Goal: Task Accomplishment & Management: Manage account settings

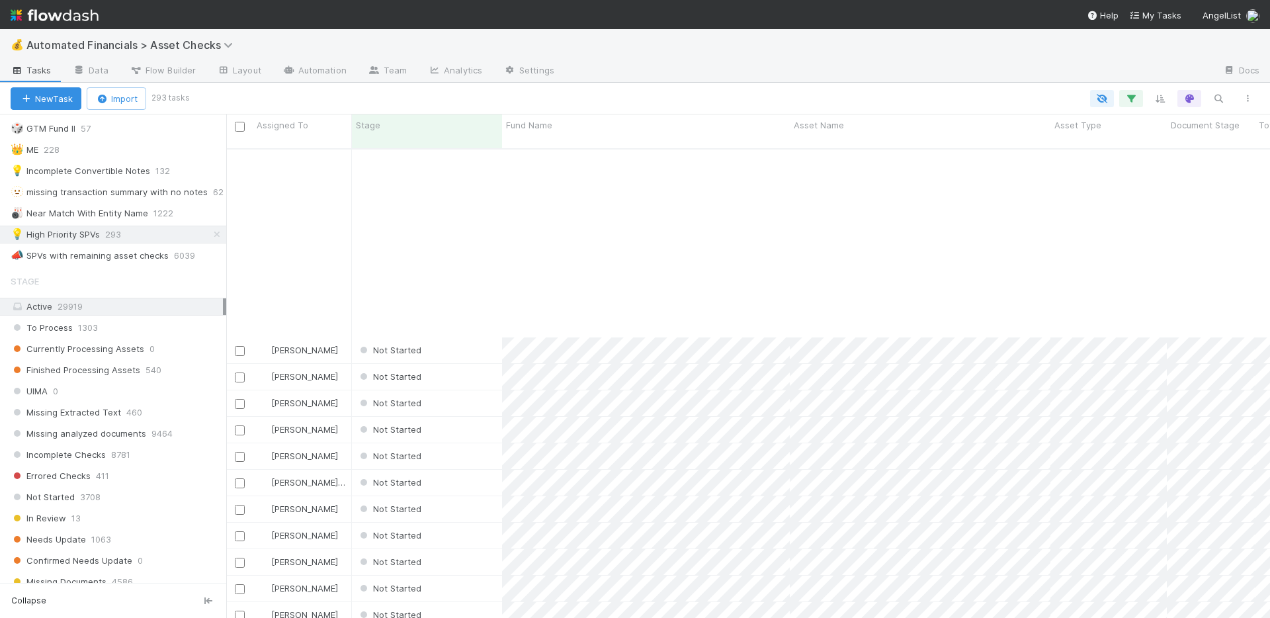
scroll to position [5313, 0]
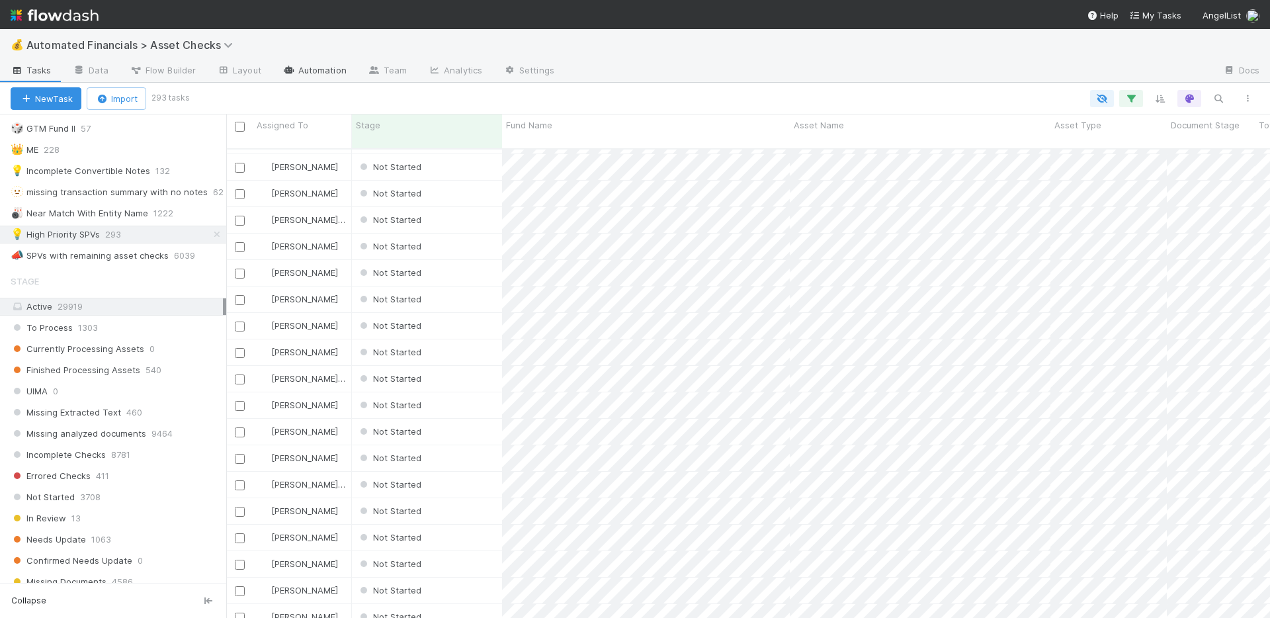
click at [312, 70] on link "Automation" at bounding box center [314, 71] width 85 height 21
click at [1129, 102] on icon "button" at bounding box center [1130, 99] width 13 height 12
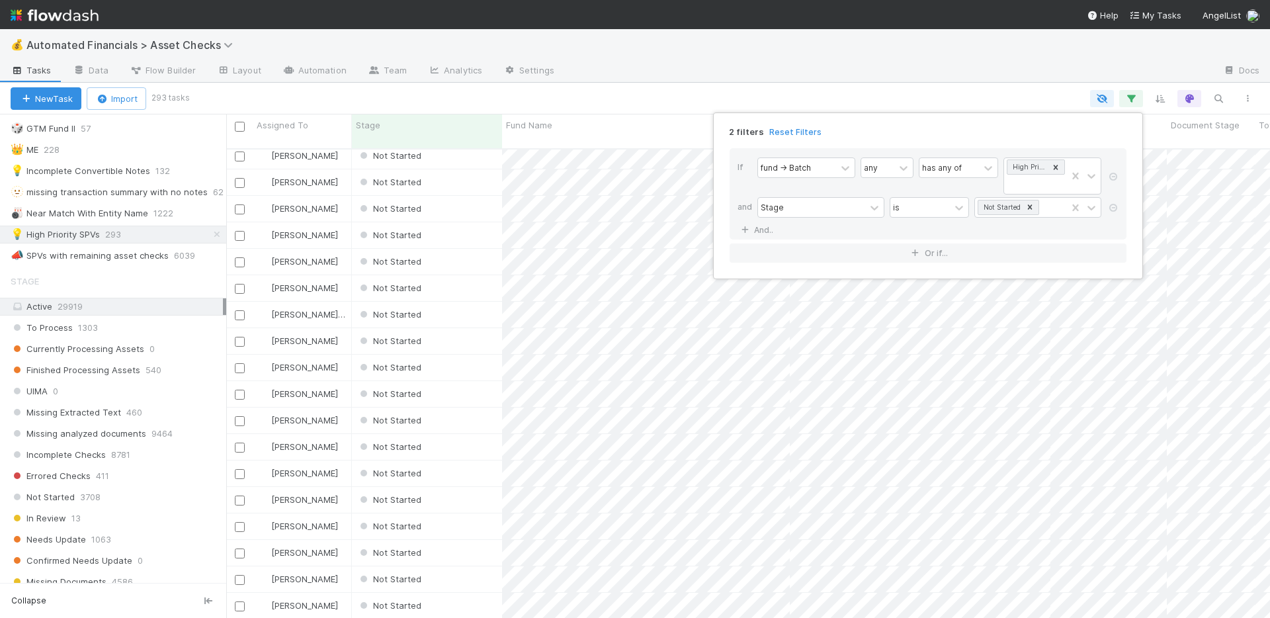
click at [691, 93] on div "2 filters Reset Filters If fund -> Batch any has any of High Priority SPVs and …" at bounding box center [635, 309] width 1270 height 618
click at [1128, 98] on icon "button" at bounding box center [1130, 99] width 13 height 12
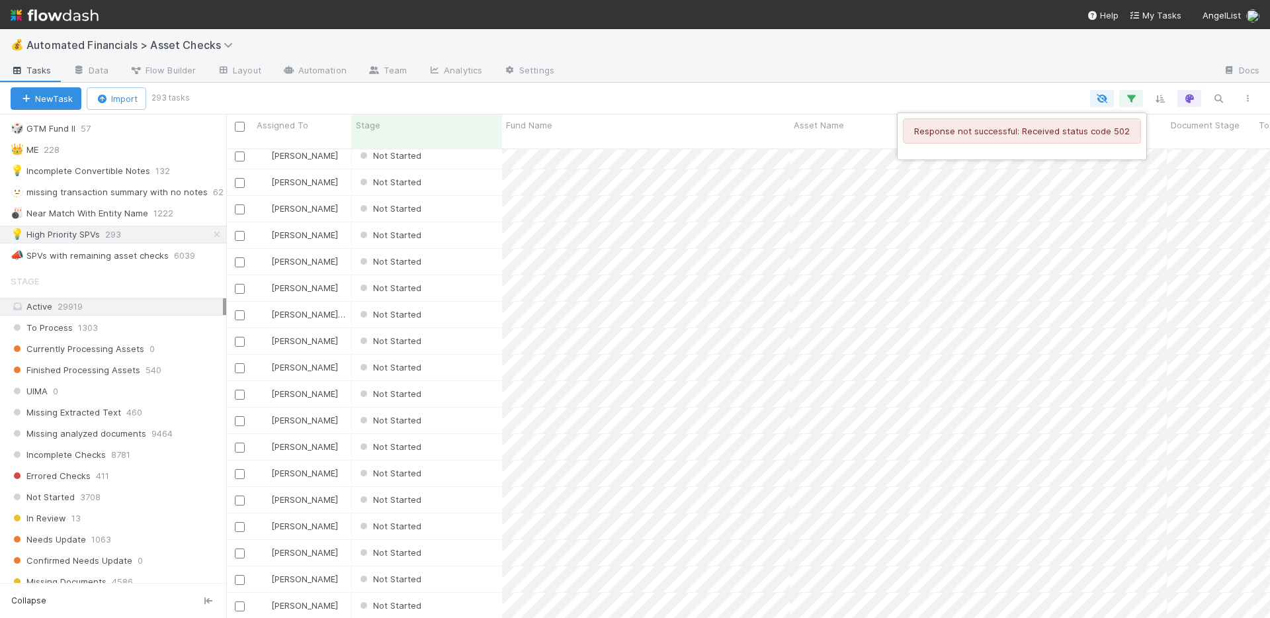
click at [1129, 98] on div "Response not successful: Received status code 502" at bounding box center [635, 309] width 1270 height 618
click at [1130, 98] on icon "button" at bounding box center [1130, 99] width 13 height 12
click at [1130, 98] on div "Response not successful: Received status code 502" at bounding box center [635, 309] width 1270 height 618
click at [1132, 97] on icon "button" at bounding box center [1130, 99] width 13 height 12
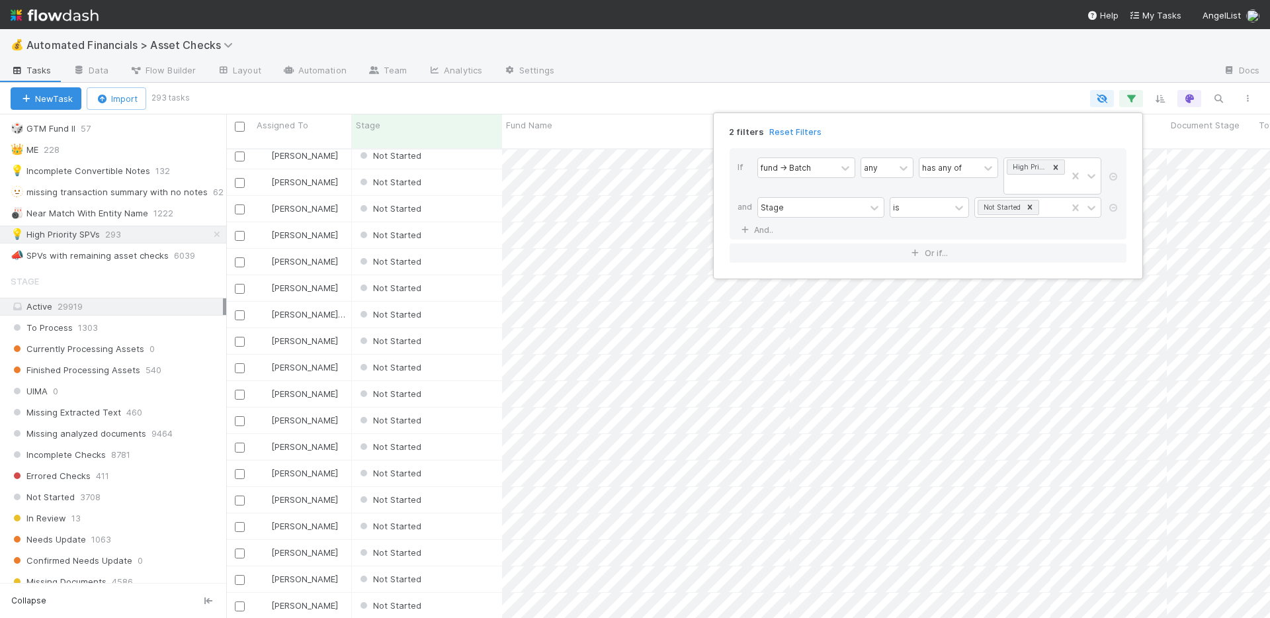
click at [760, 46] on div "2 filters Reset Filters If fund -> Batch any has any of High Priority SPVs and …" at bounding box center [635, 309] width 1270 height 618
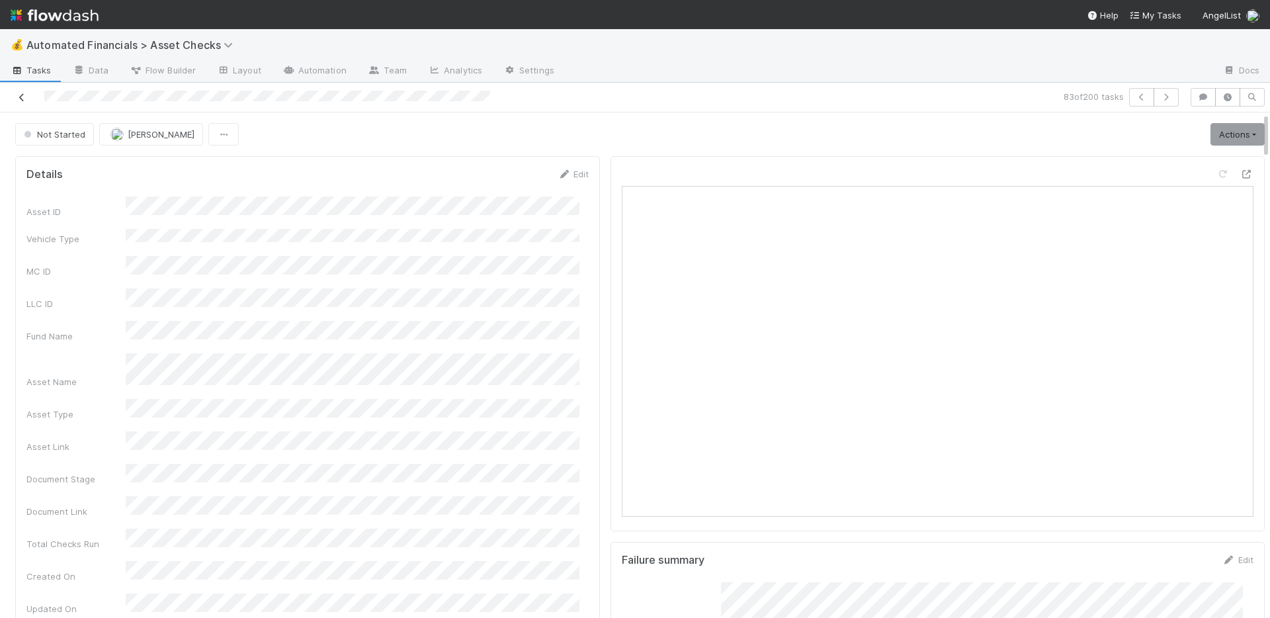
click at [24, 97] on icon at bounding box center [21, 97] width 13 height 9
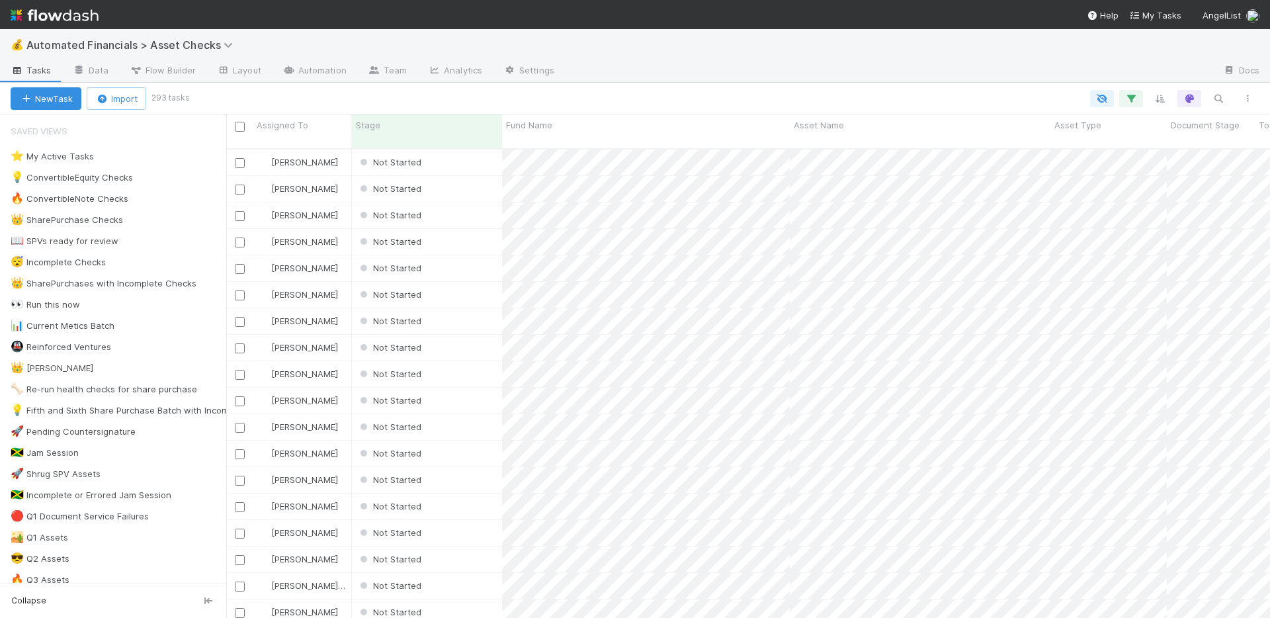
scroll to position [470, 1034]
click at [238, 122] on input "checkbox" at bounding box center [240, 127] width 10 height 10
checkbox input "true"
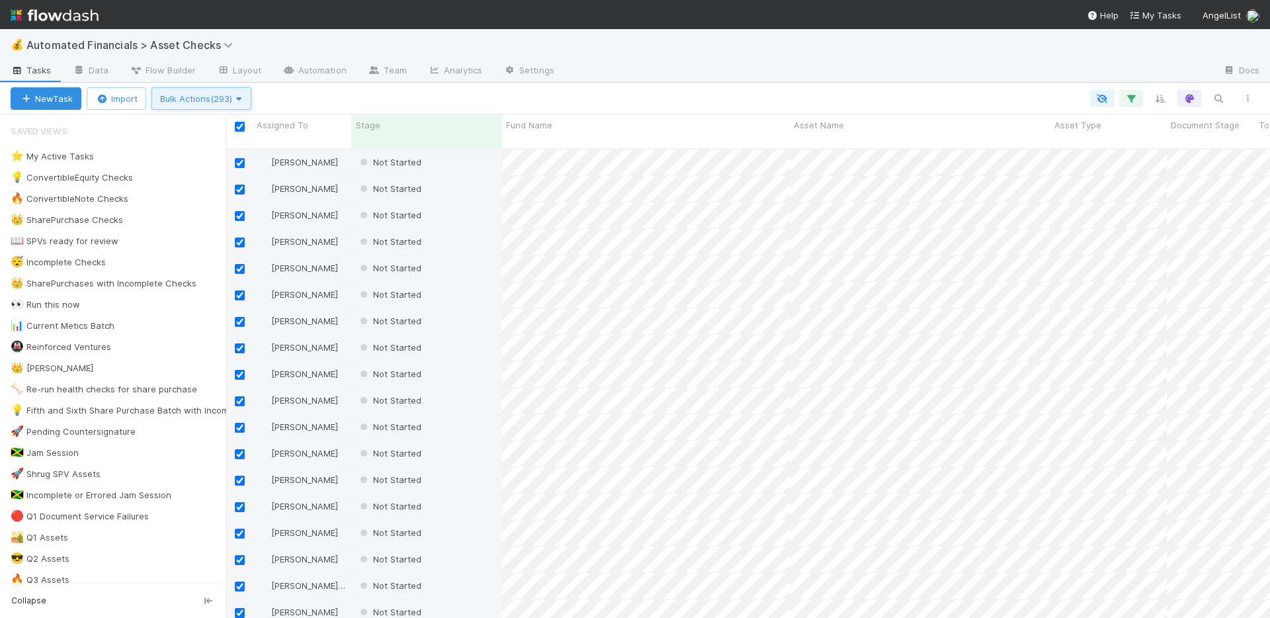
click at [236, 103] on span "Bulk Actions (293)" at bounding box center [201, 98] width 83 height 11
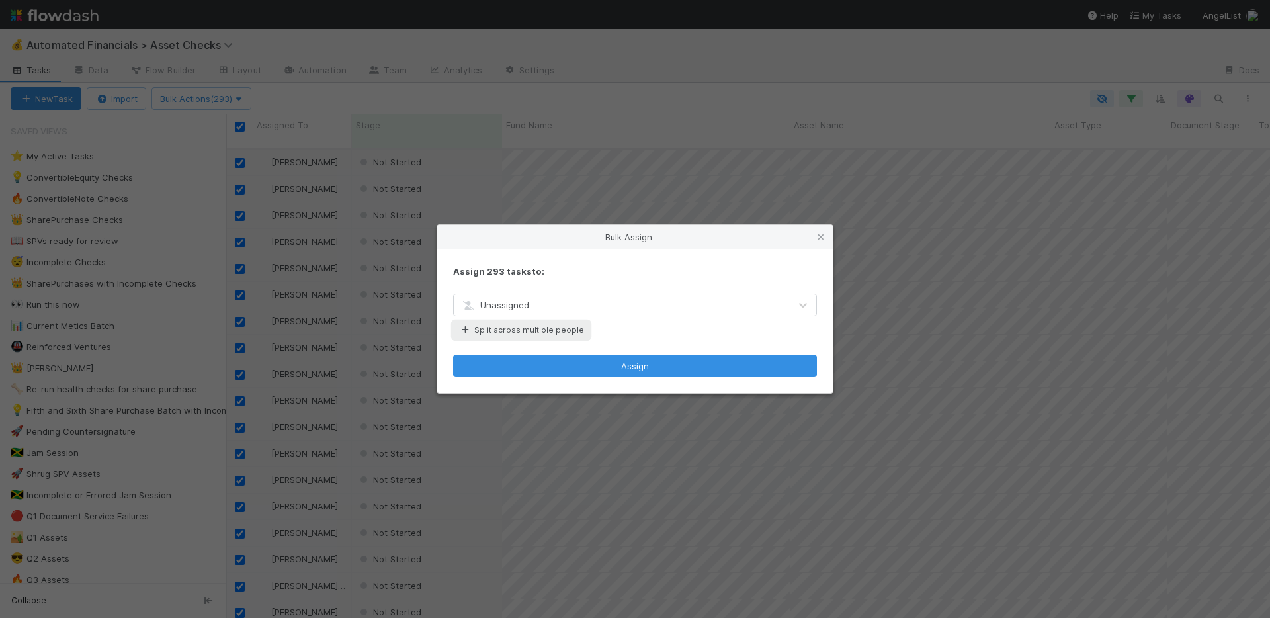
click at [528, 332] on button "Split across multiple people" at bounding box center [521, 329] width 136 height 17
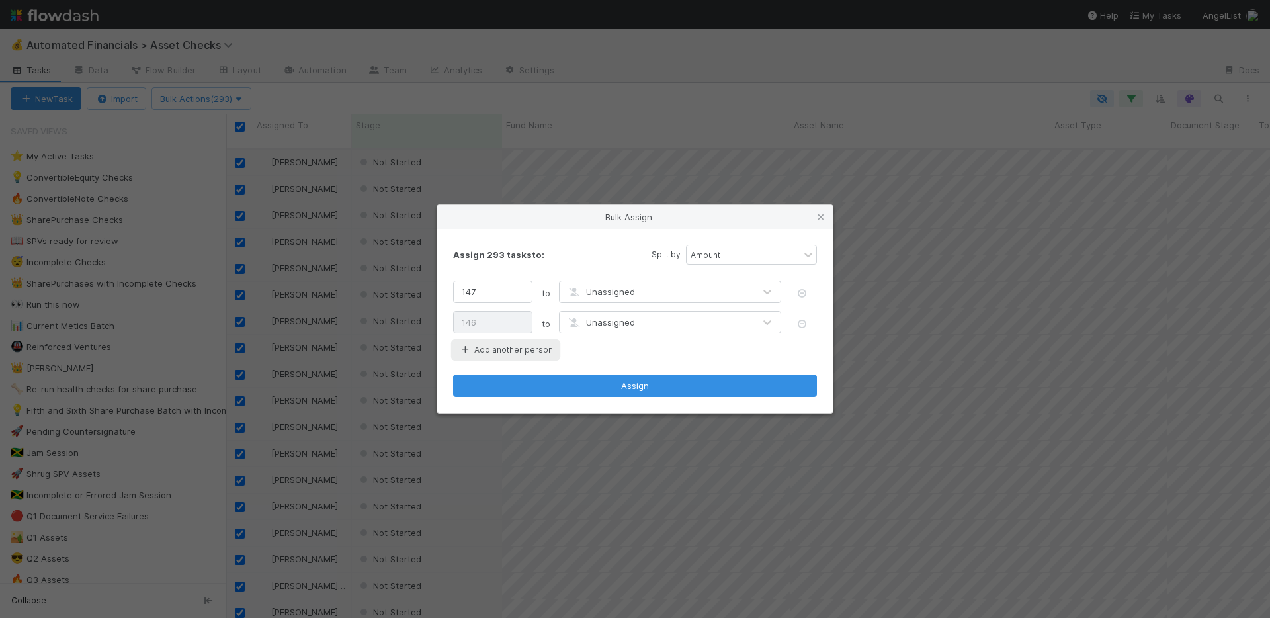
click at [528, 356] on button "Add another person" at bounding box center [505, 349] width 105 height 17
type input "98"
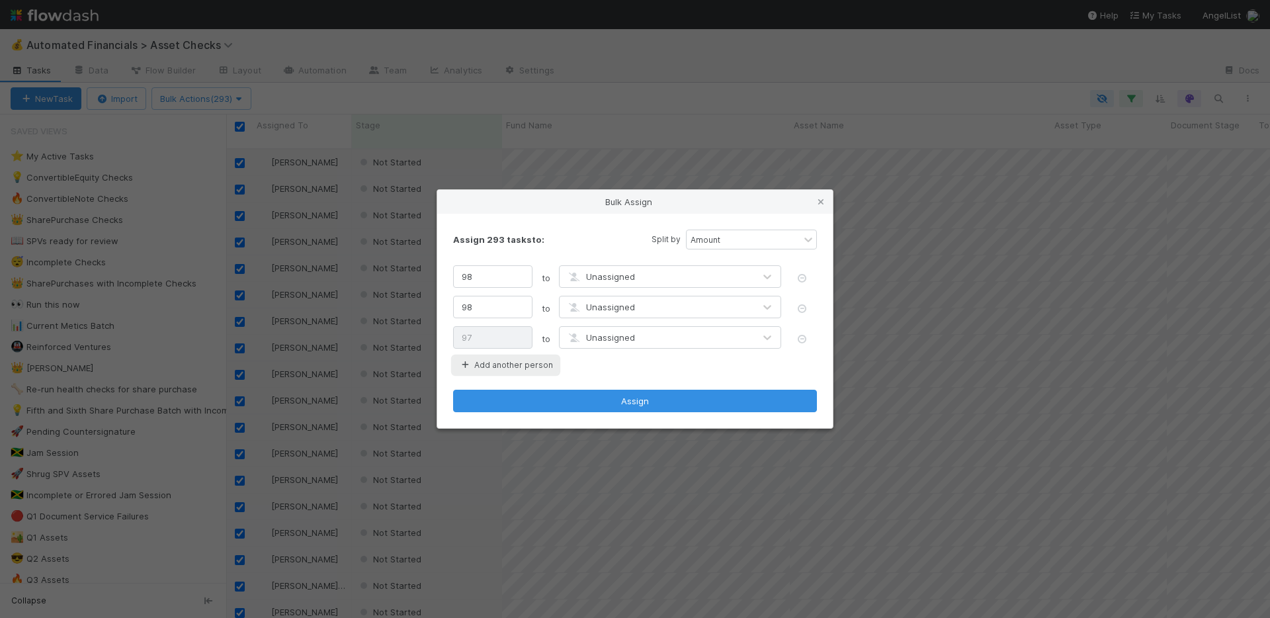
click at [527, 373] on button "Add another person" at bounding box center [505, 365] width 105 height 17
type input "74"
type input "73"
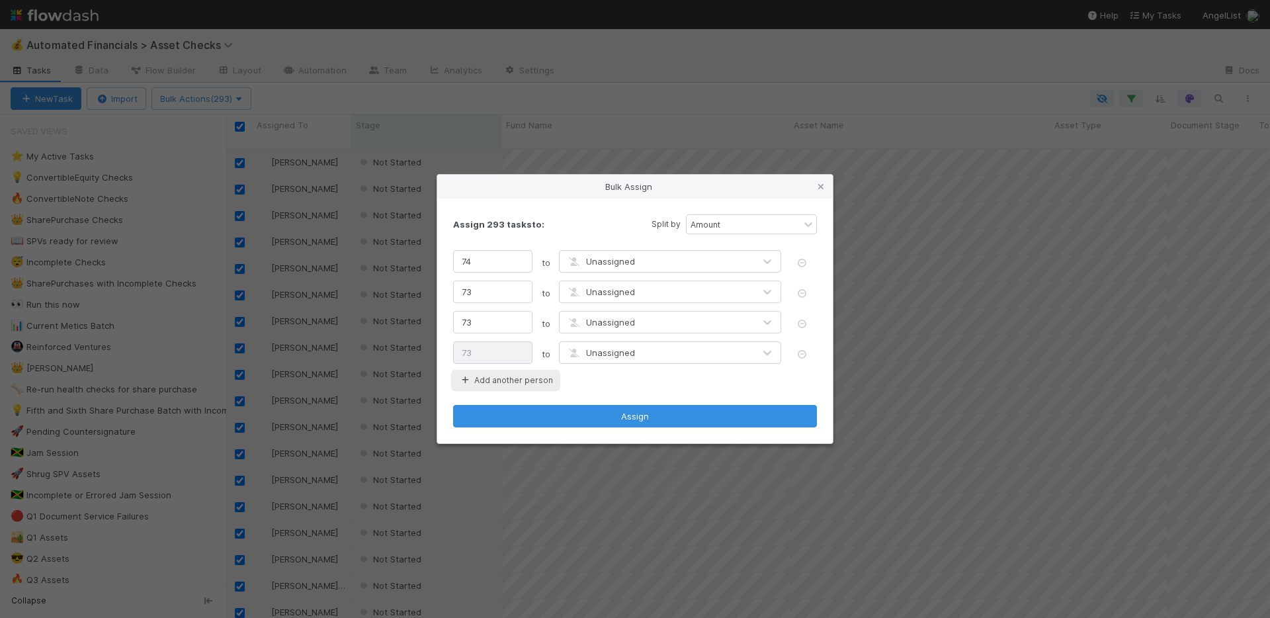
click at [528, 386] on button "Add another person" at bounding box center [505, 380] width 105 height 17
type input "59"
type input "58"
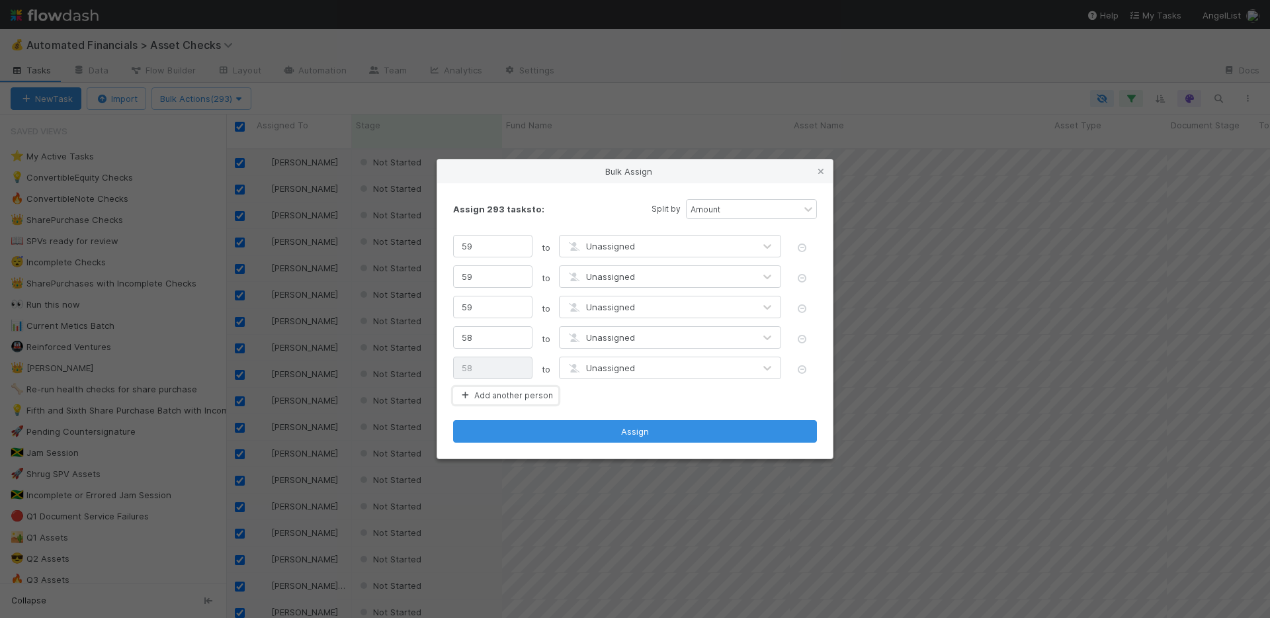
drag, startPoint x: 515, startPoint y: 395, endPoint x: 540, endPoint y: 357, distance: 46.2
click at [515, 395] on button "Add another person" at bounding box center [505, 395] width 105 height 17
type input "49"
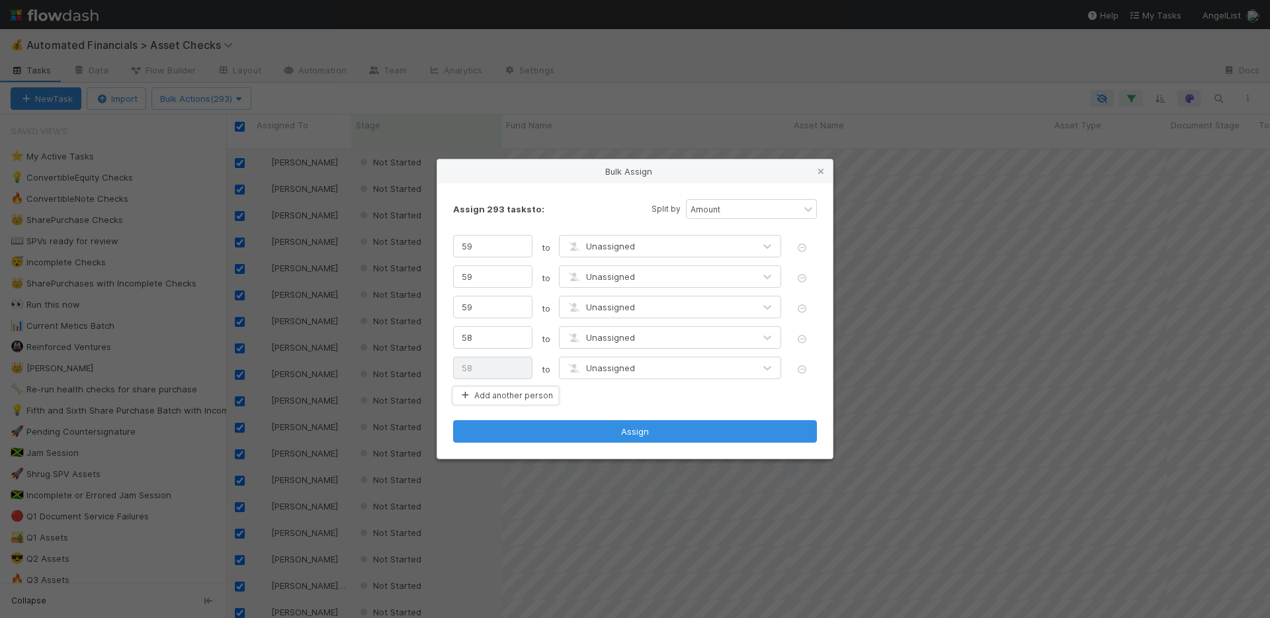
type input "49"
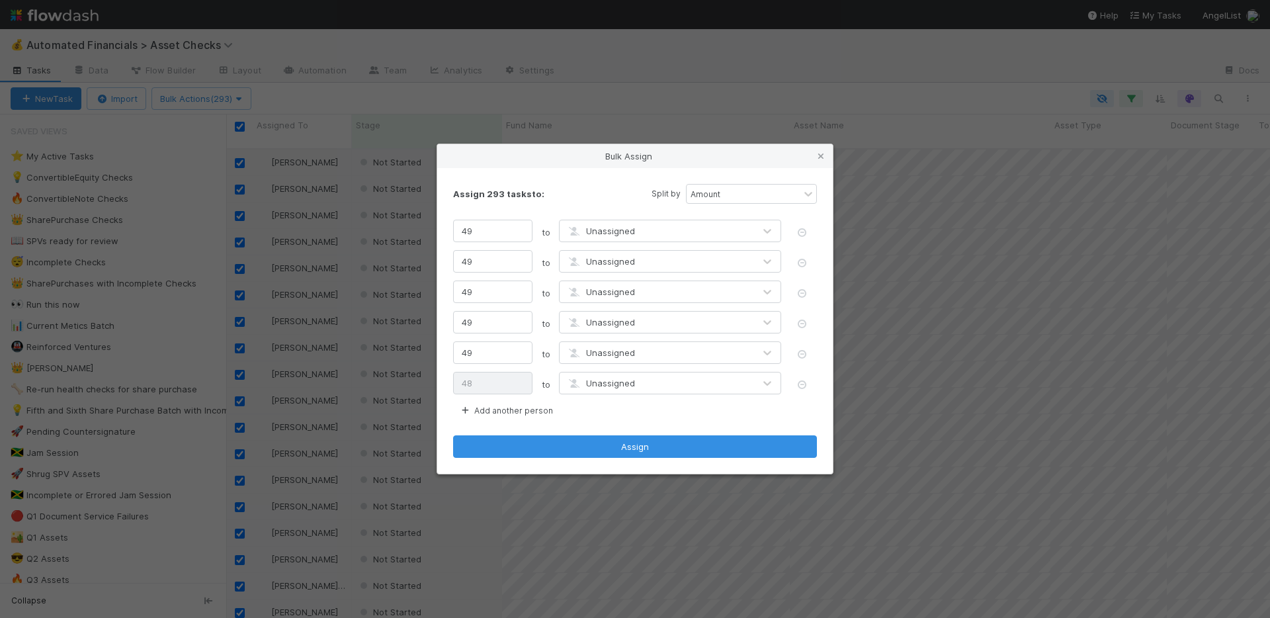
click at [613, 231] on span "Unassigned" at bounding box center [600, 231] width 69 height 11
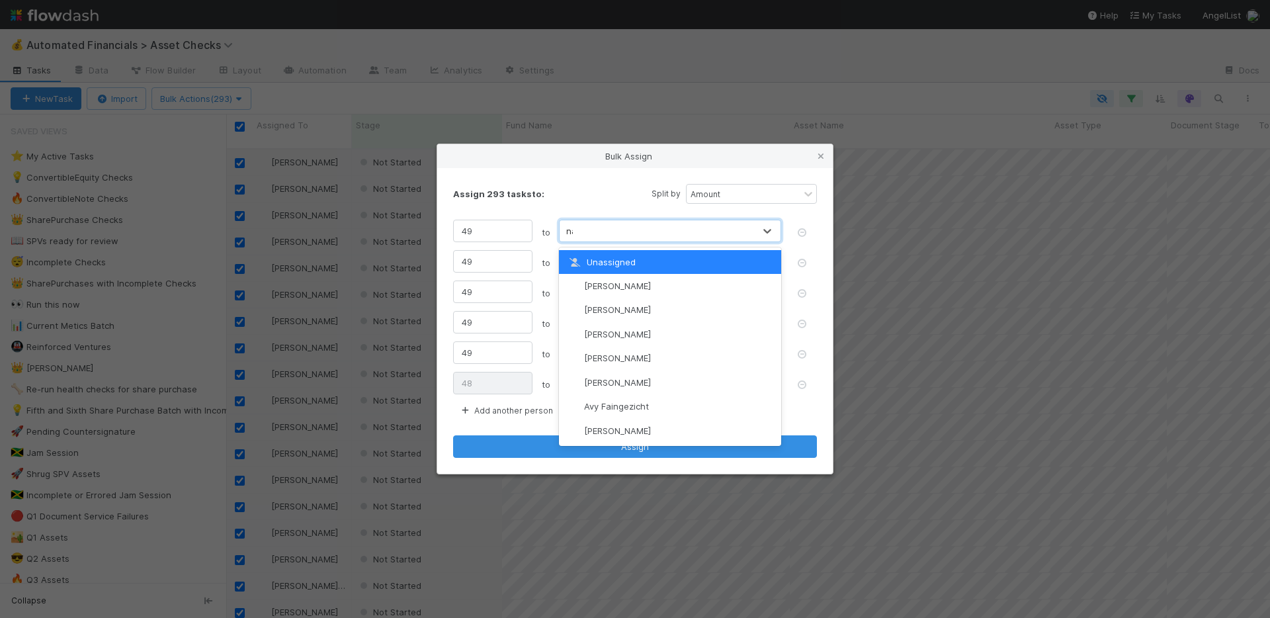
type input "nate"
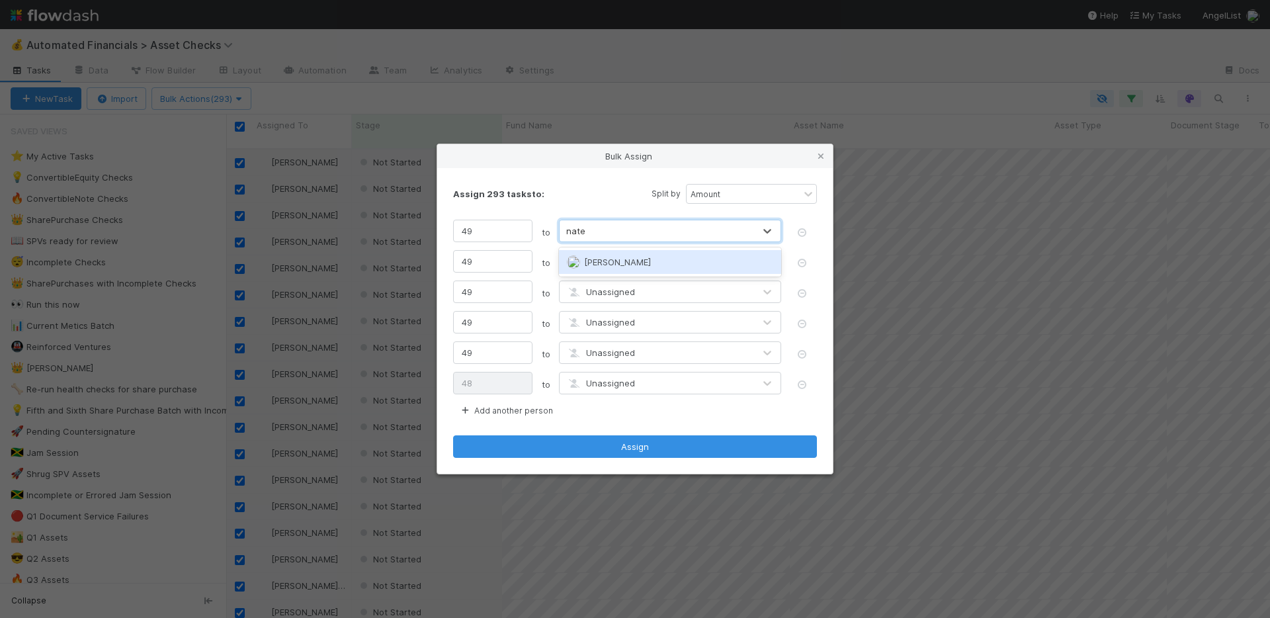
click at [613, 257] on span "Nate Richards" at bounding box center [617, 262] width 67 height 11
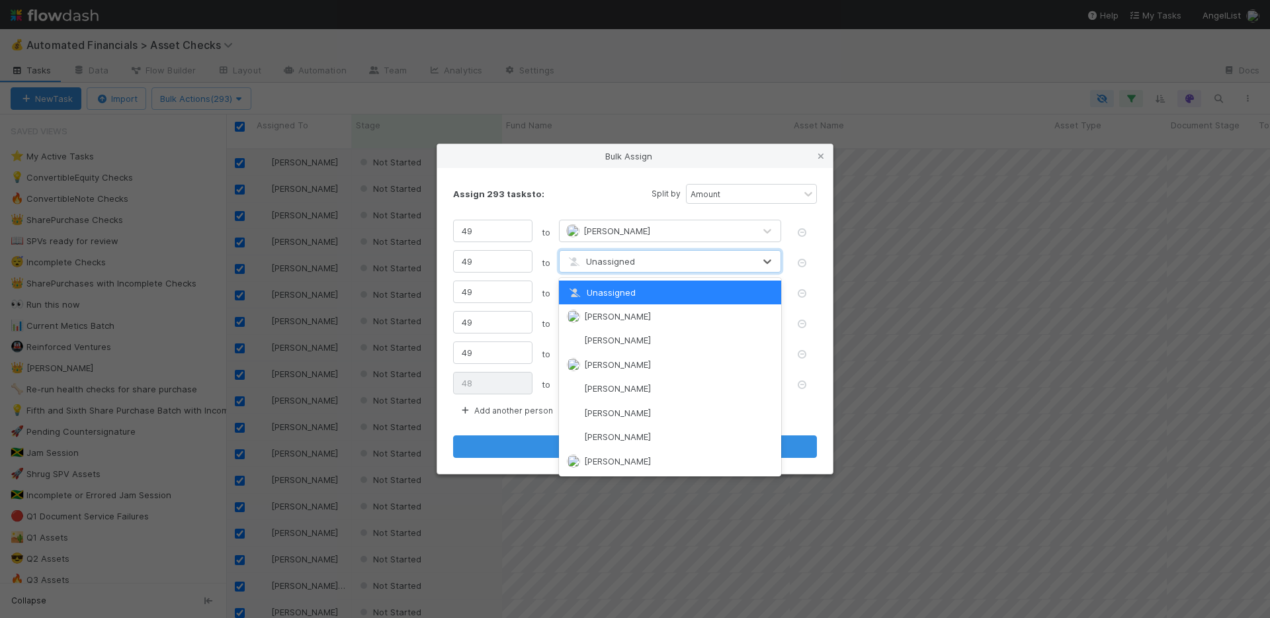
click at [614, 263] on span "Unassigned" at bounding box center [600, 261] width 69 height 11
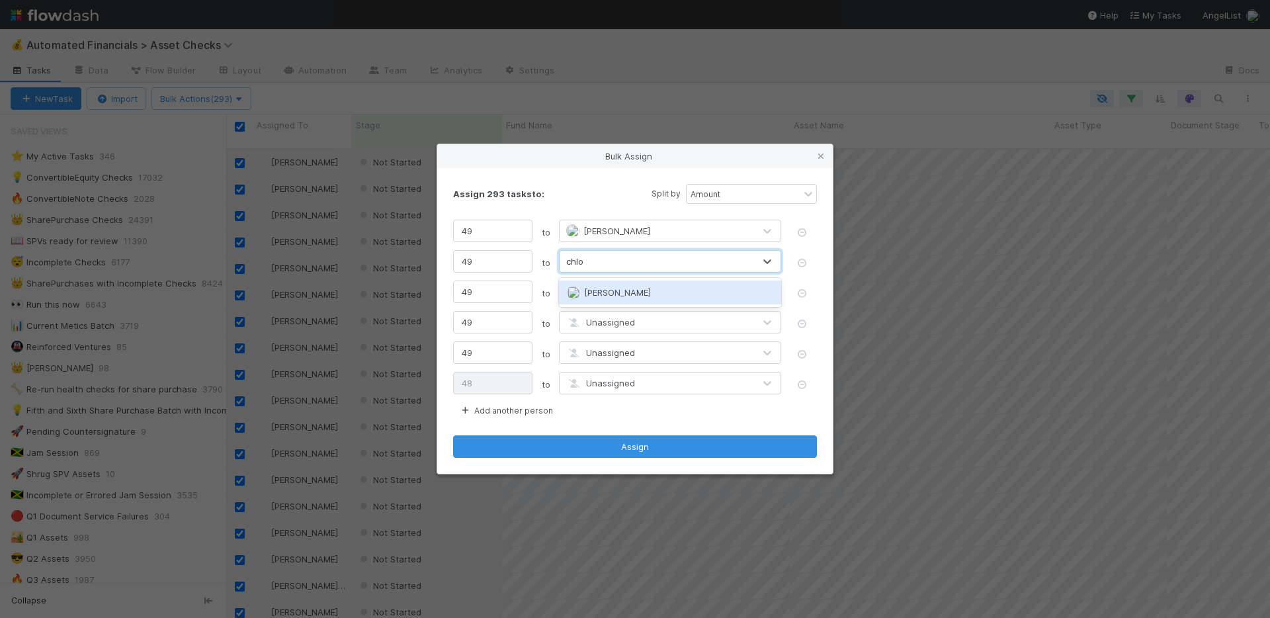
type input "chloe"
click at [607, 292] on span "Chloe Hammett" at bounding box center [617, 292] width 67 height 11
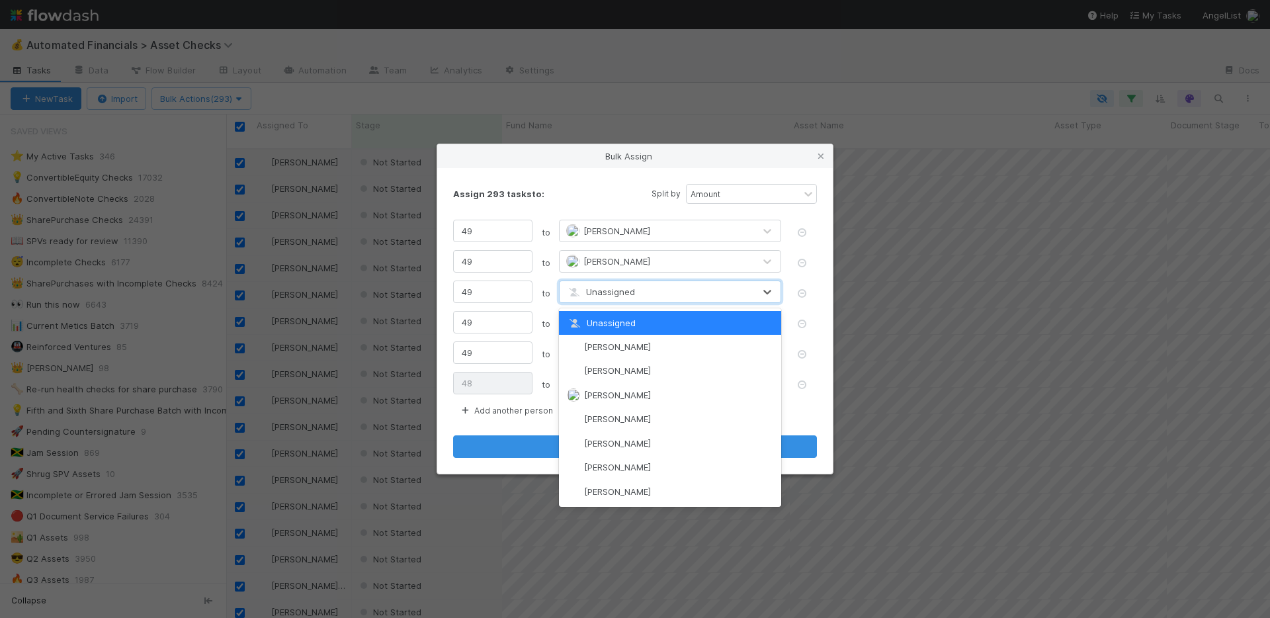
click at [605, 290] on span "Unassigned" at bounding box center [600, 291] width 69 height 11
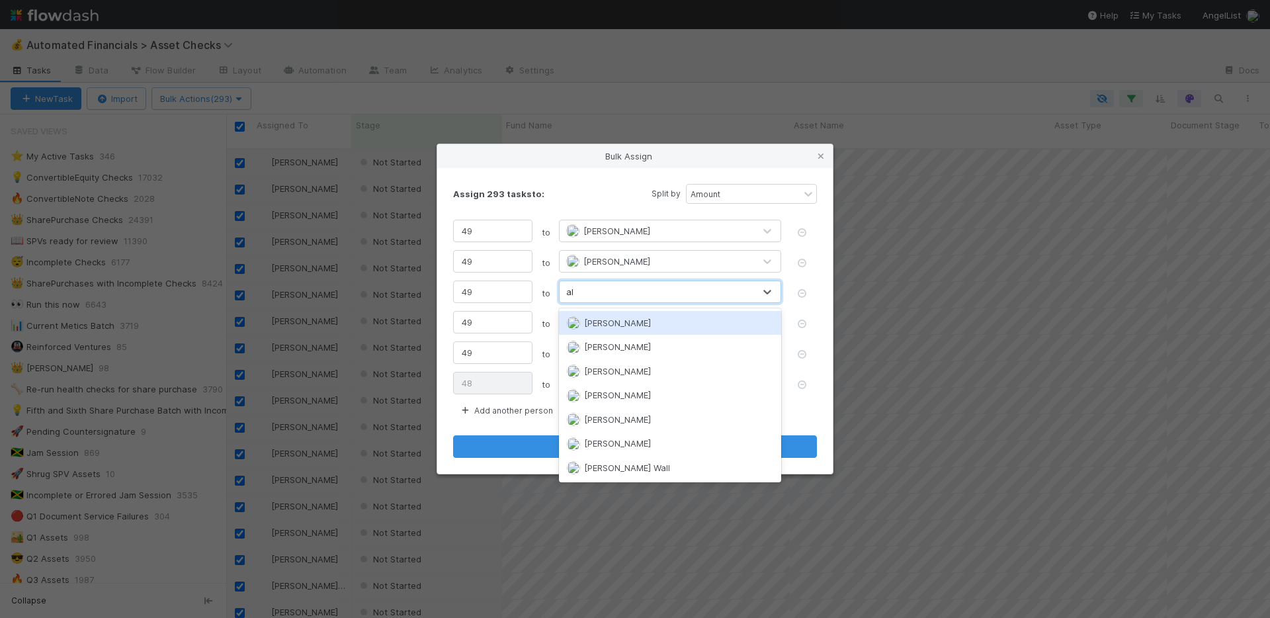
type input "ali"
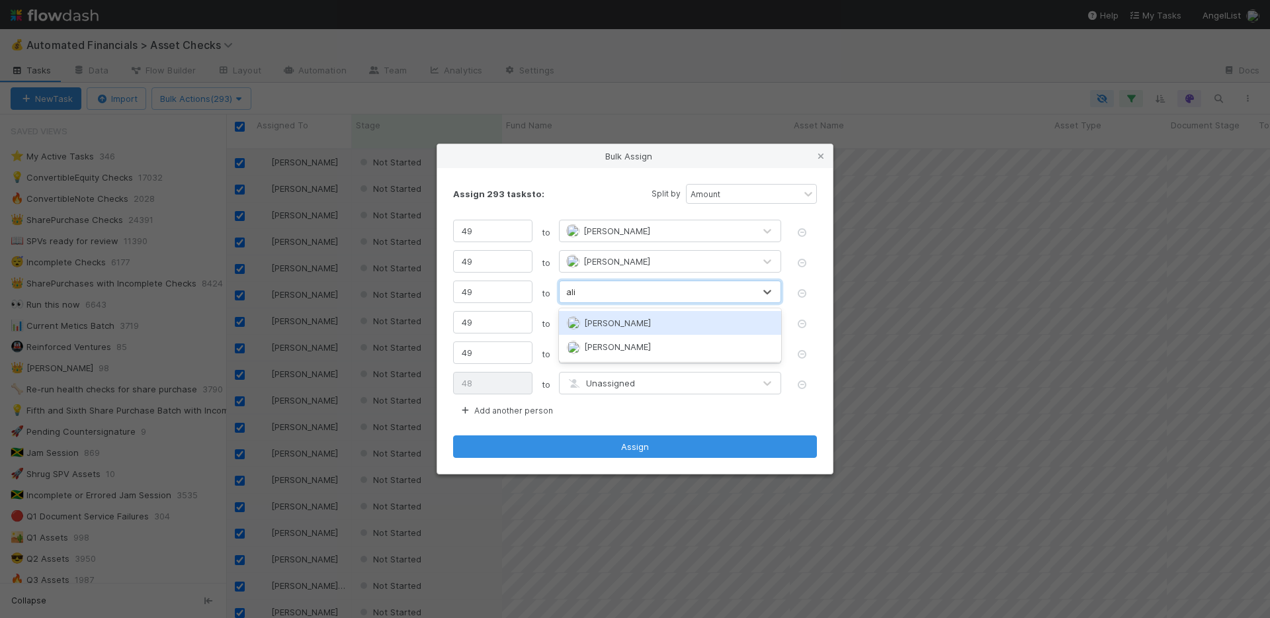
click at [644, 325] on div "[PERSON_NAME]" at bounding box center [670, 323] width 222 height 24
click at [634, 324] on div "Unassigned" at bounding box center [657, 322] width 194 height 21
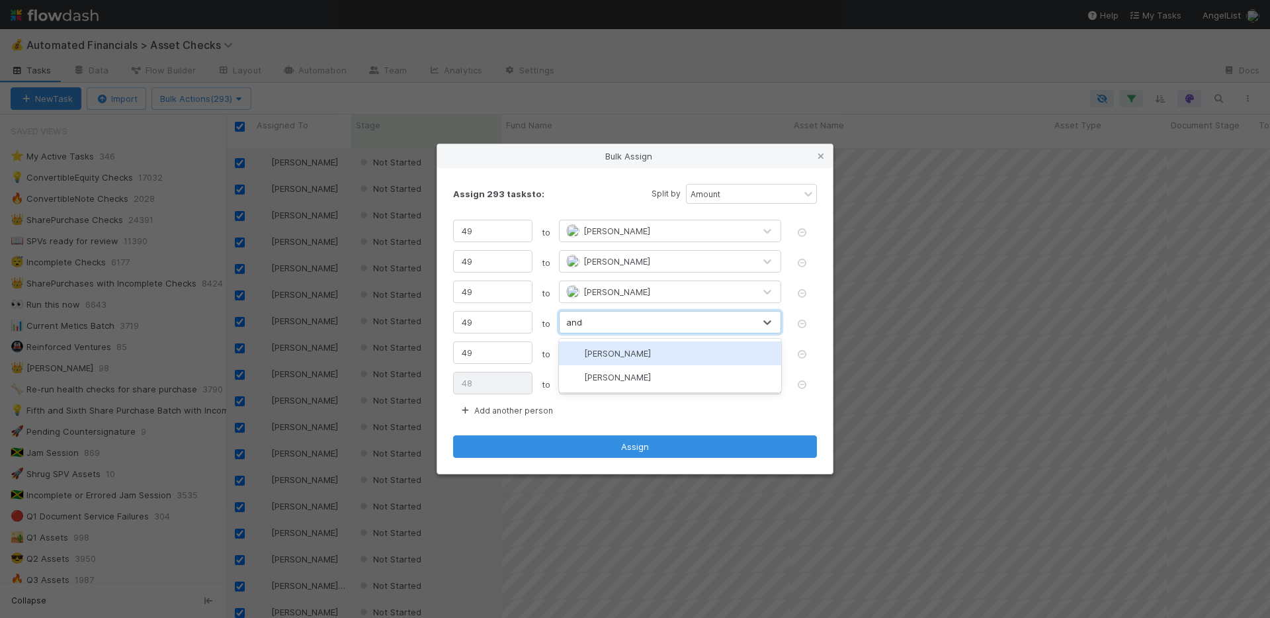
type input "andre"
click at [627, 350] on span "Andre Fredrick" at bounding box center [617, 353] width 67 height 11
click at [624, 353] on span "Unassigned" at bounding box center [600, 352] width 69 height 11
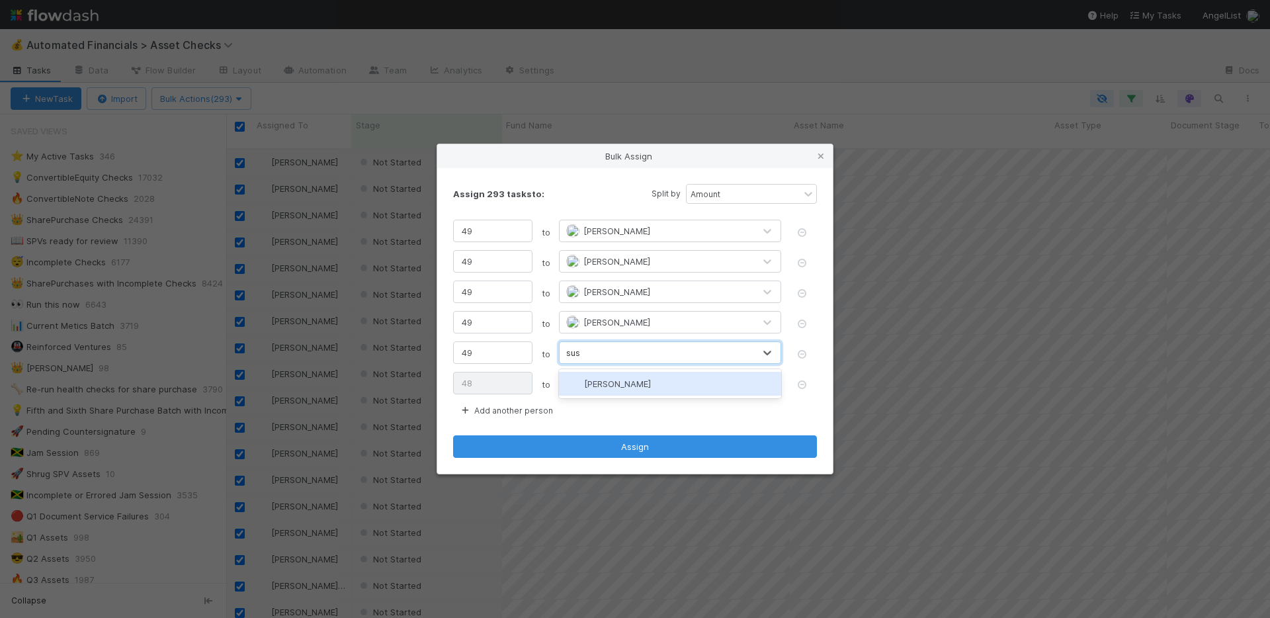
type input "susa"
click at [620, 382] on span "Susan Tang" at bounding box center [617, 383] width 67 height 11
click at [620, 382] on span "Unassigned" at bounding box center [600, 383] width 69 height 11
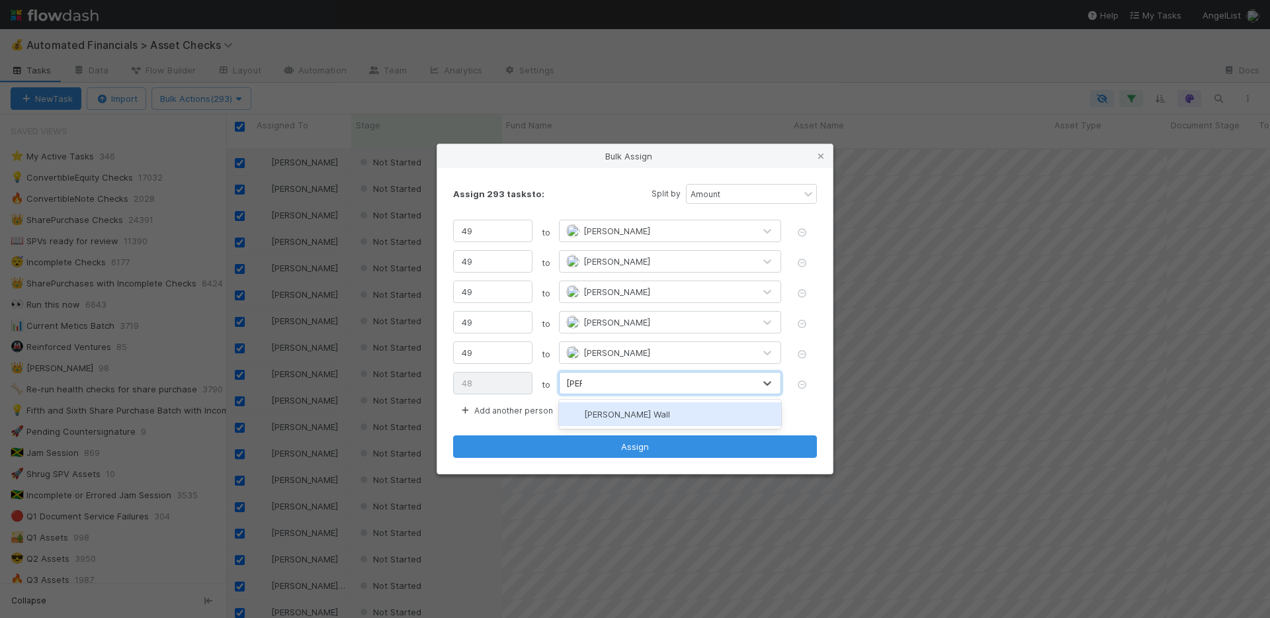
type input "kenn"
drag, startPoint x: 616, startPoint y: 417, endPoint x: 618, endPoint y: 425, distance: 8.0
click at [616, 417] on span "Kennedy Wall" at bounding box center [627, 414] width 86 height 11
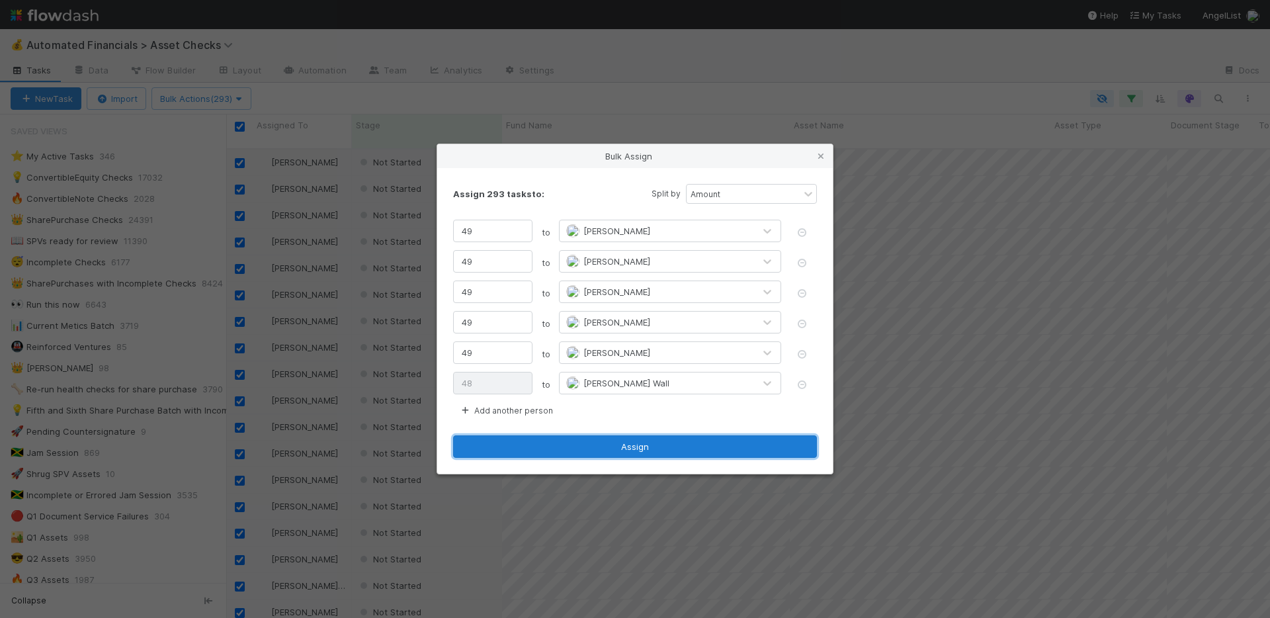
click at [626, 448] on button "Assign" at bounding box center [635, 446] width 364 height 22
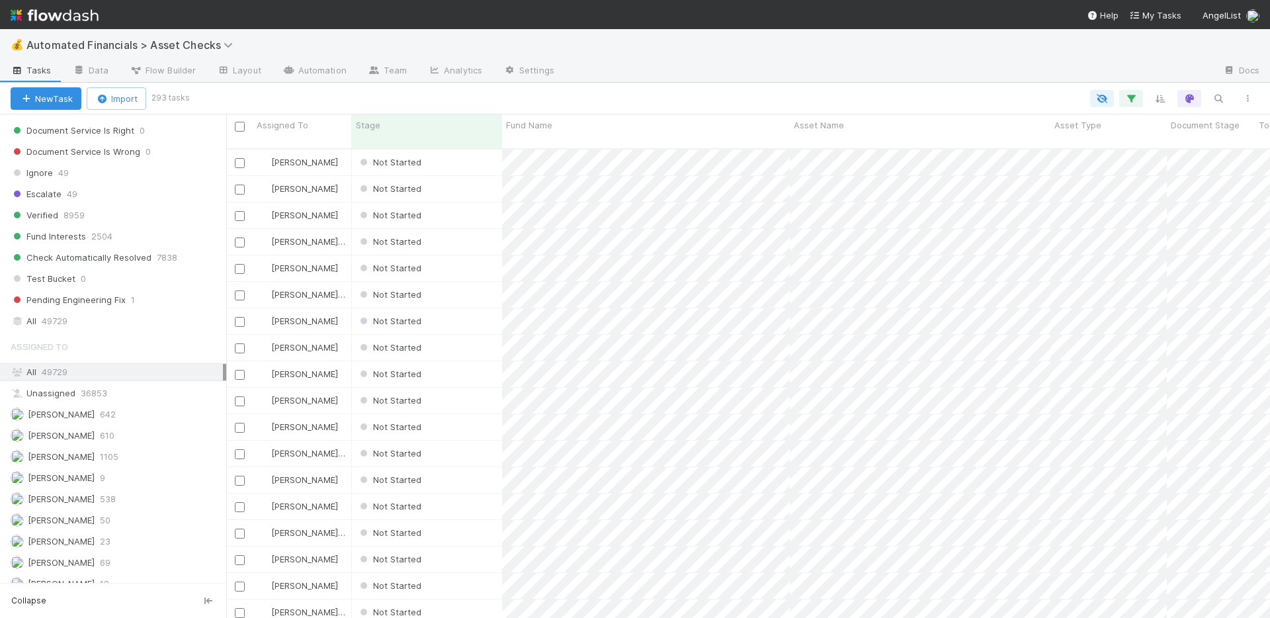
scroll to position [1003, 0]
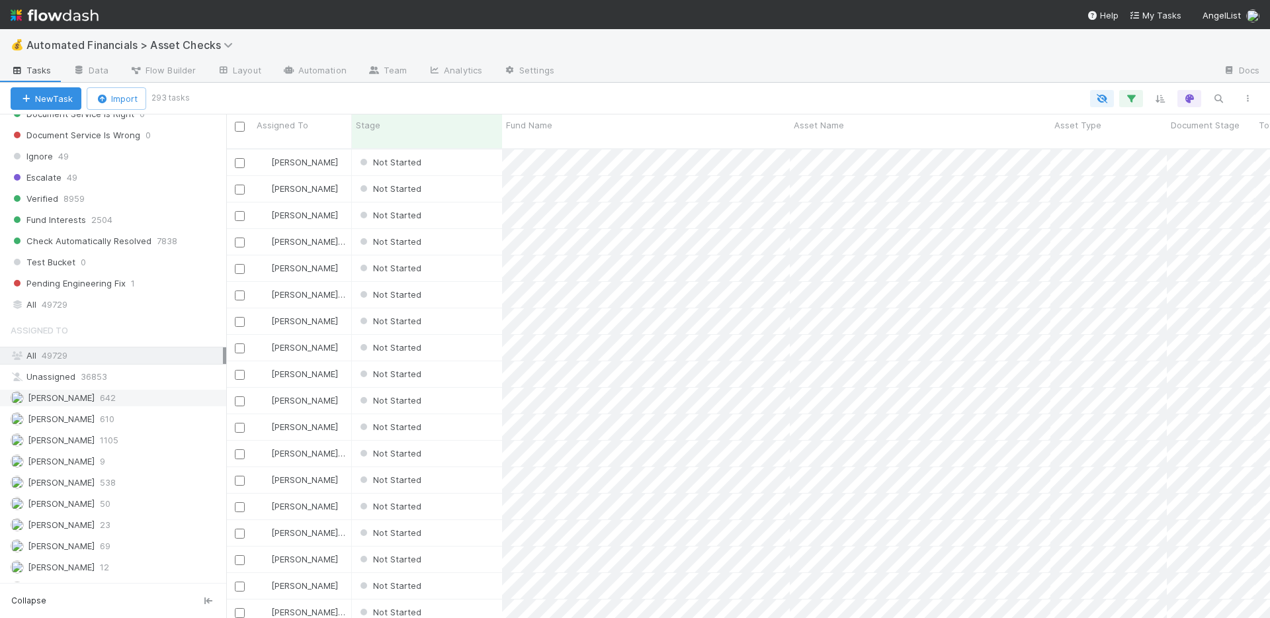
click at [134, 398] on div "Ali Al Khatib 642" at bounding box center [117, 398] width 212 height 17
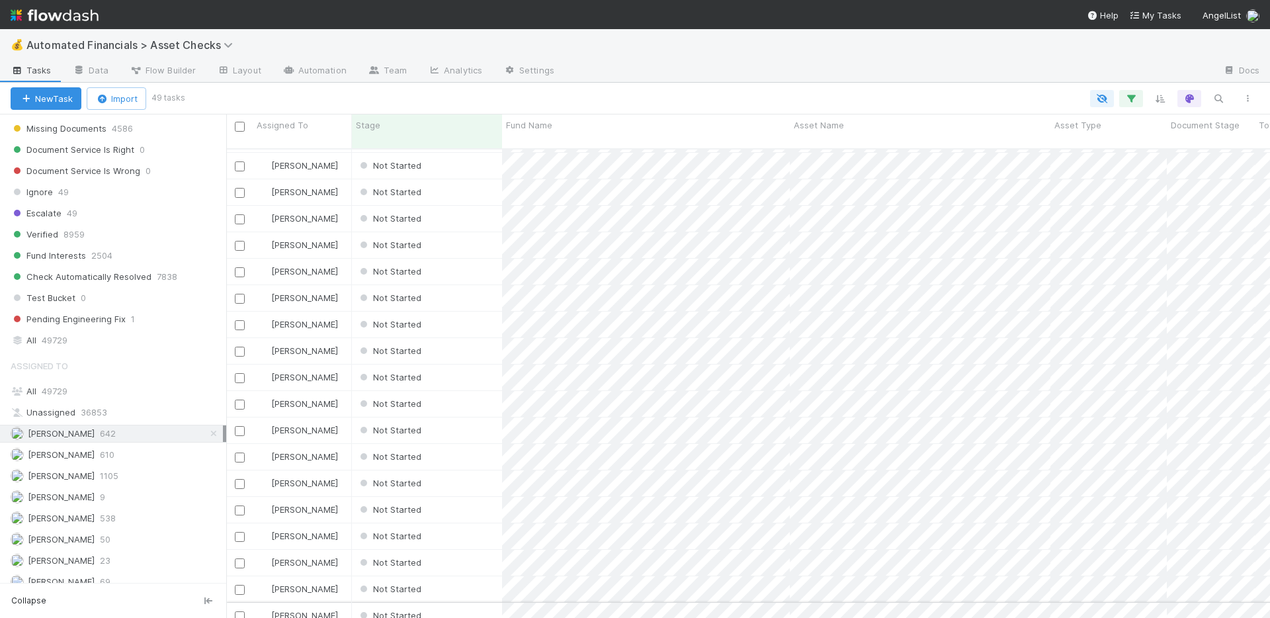
scroll to position [974, 0]
click at [207, 428] on icon at bounding box center [213, 427] width 13 height 9
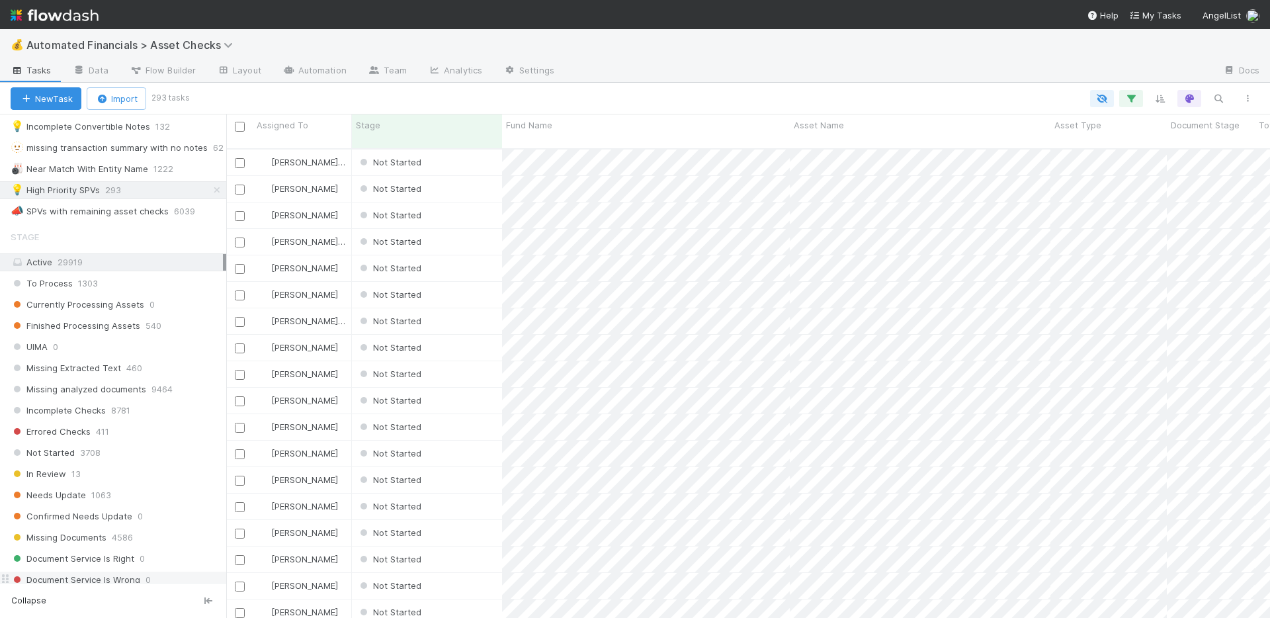
scroll to position [558, 0]
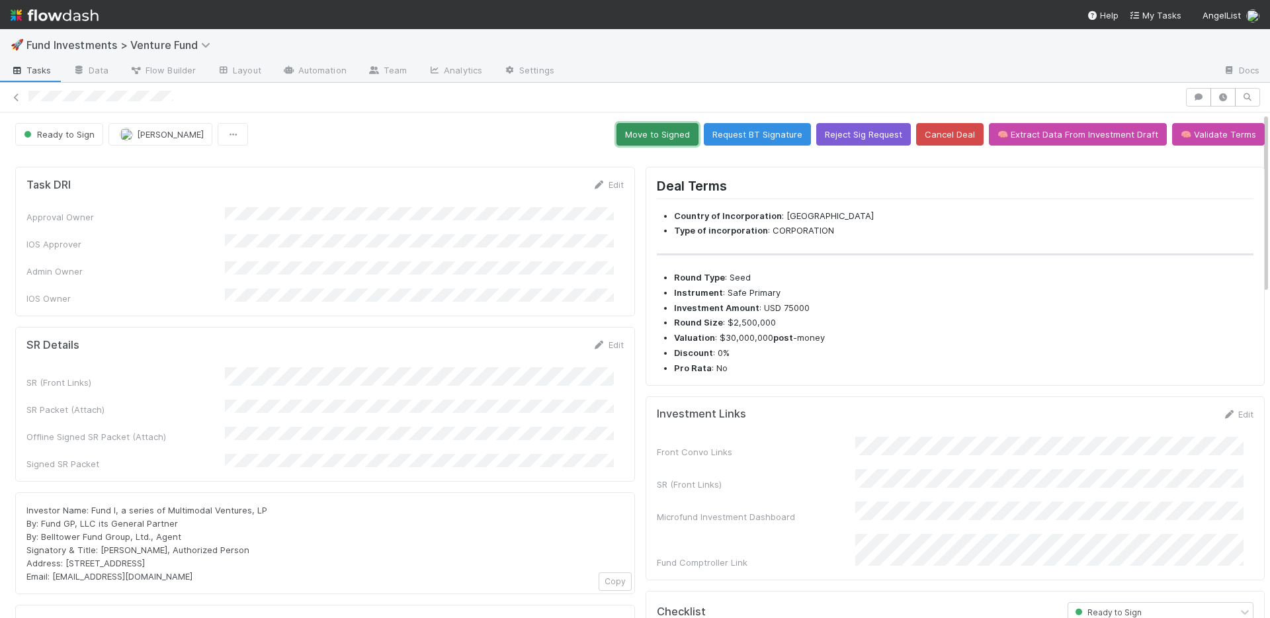
click at [669, 134] on button "Move to Signed" at bounding box center [657, 134] width 82 height 22
click at [654, 139] on button "Move to Signed" at bounding box center [657, 134] width 82 height 22
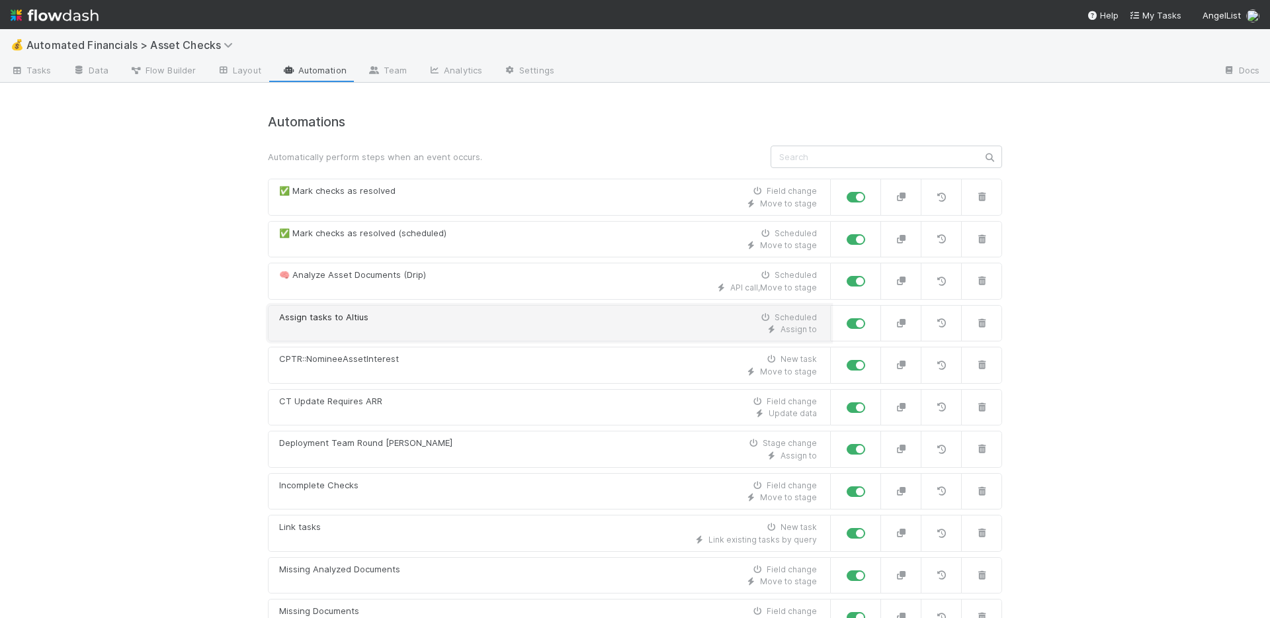
click at [532, 315] on div "Assign tasks to Altius Scheduled" at bounding box center [548, 317] width 538 height 13
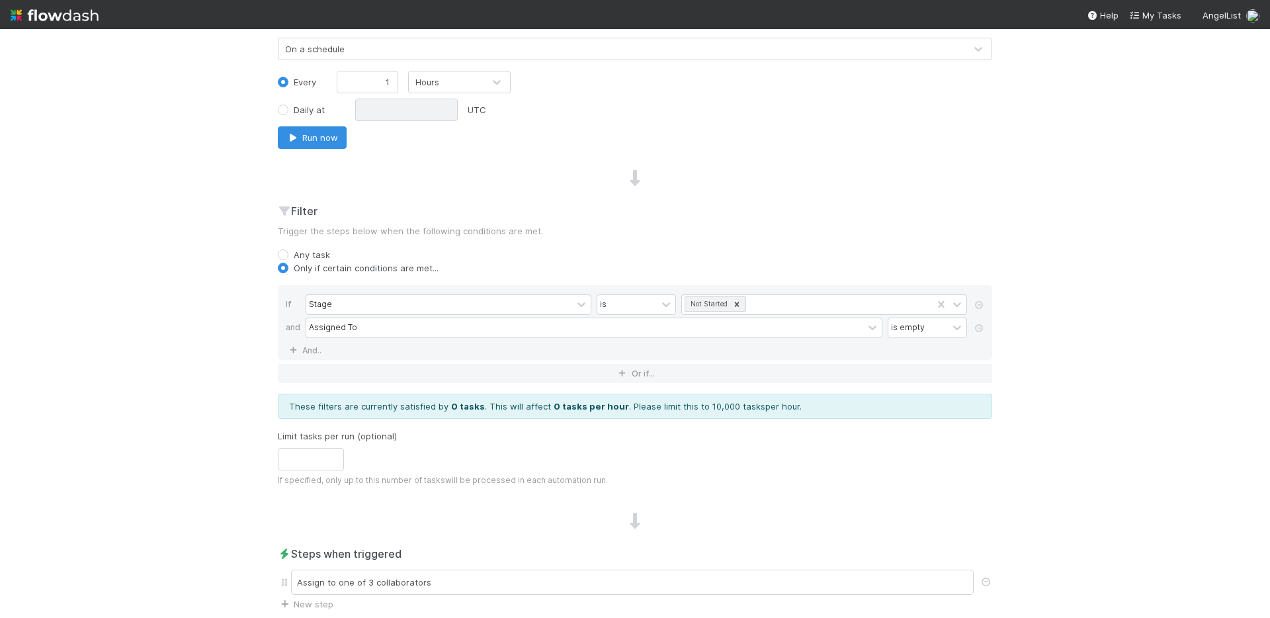
scroll to position [415, 0]
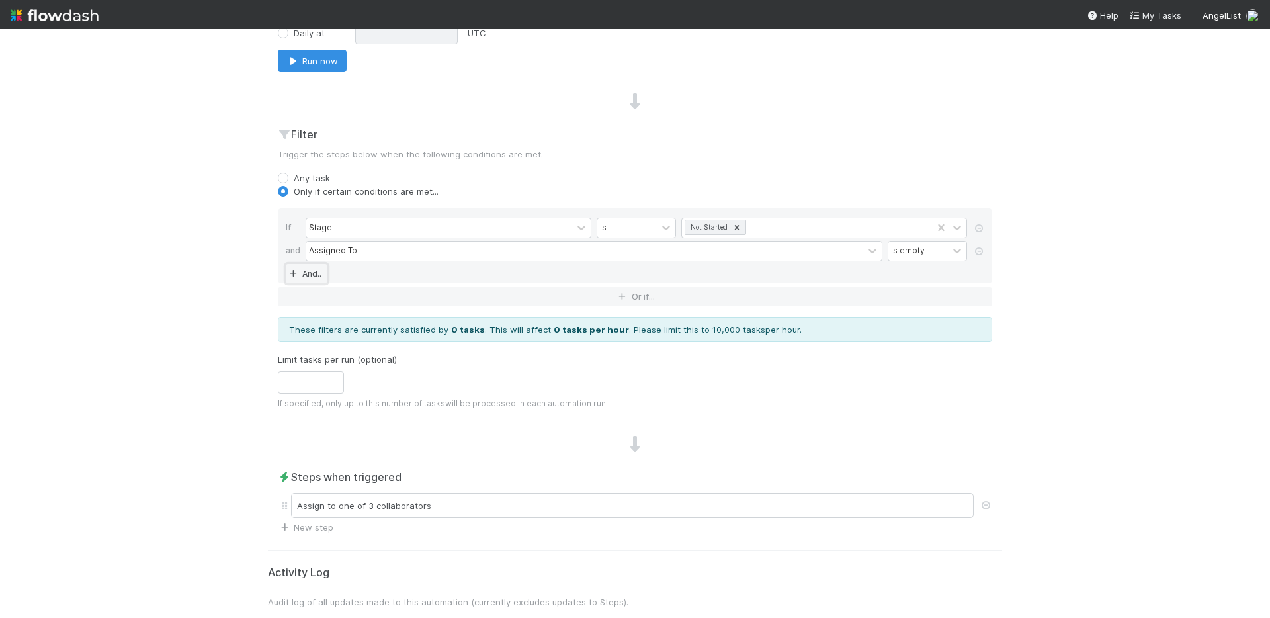
click at [298, 268] on link "And.." at bounding box center [307, 273] width 42 height 19
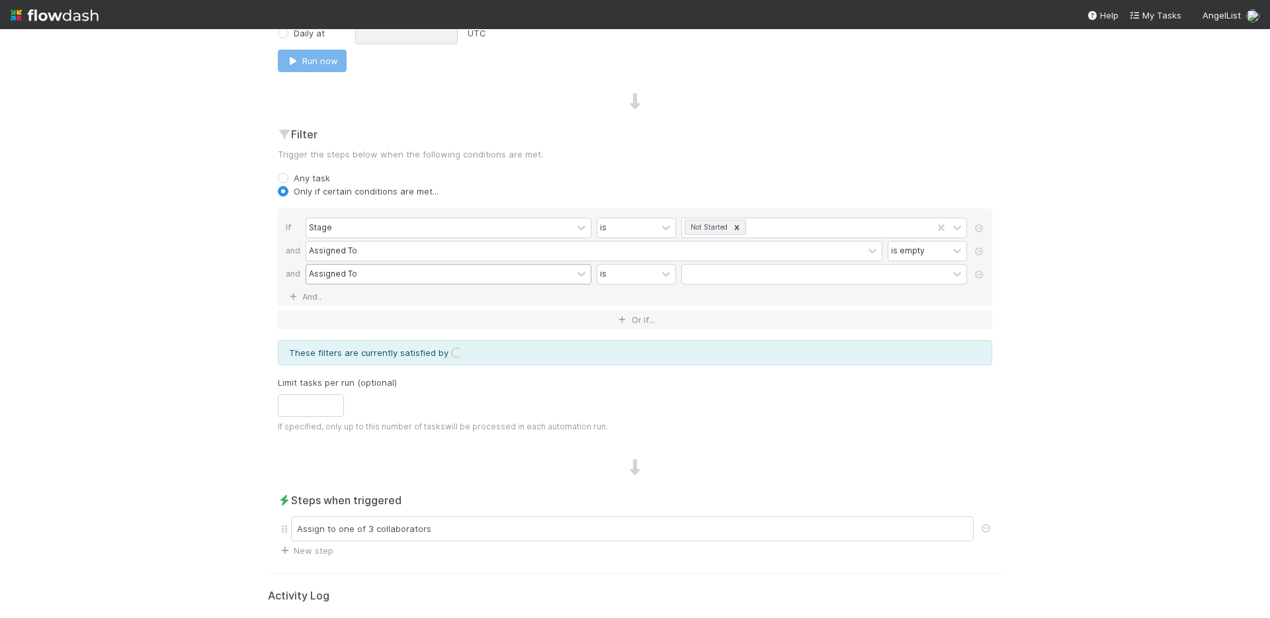
click at [360, 274] on div "Assigned To" at bounding box center [439, 274] width 266 height 19
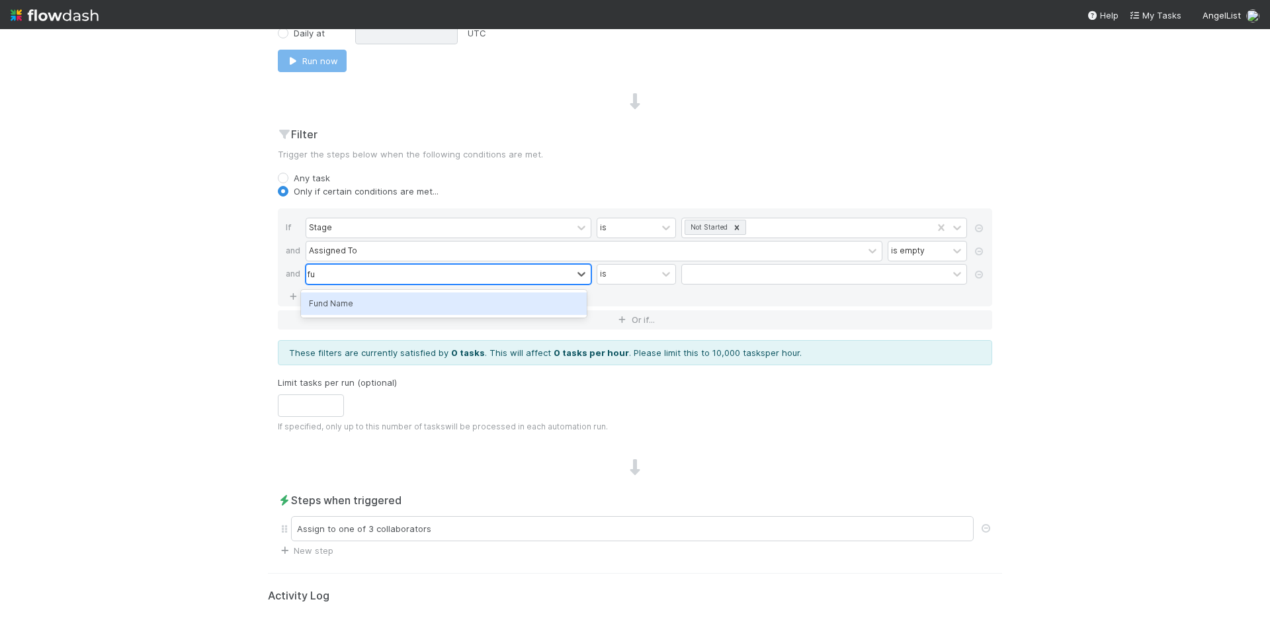
type input "f"
type input "b"
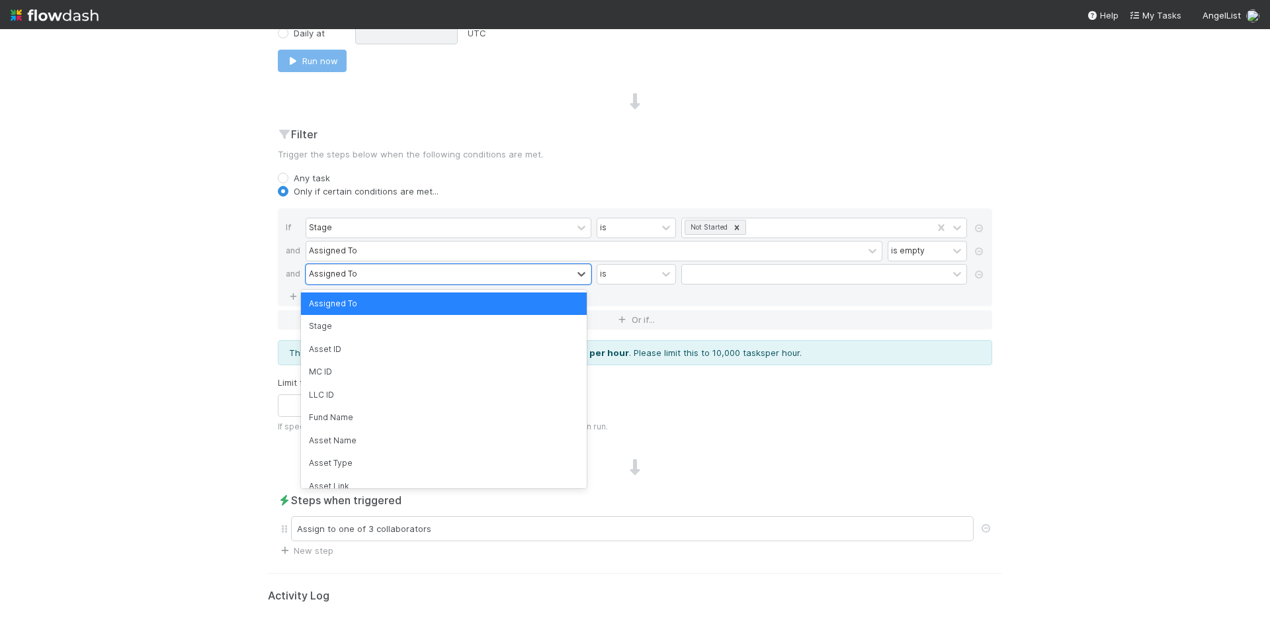
click at [176, 292] on div "💰 Automated Financials > Asset Checks Tasks Data Flow Builder Layout Automation…" at bounding box center [635, 323] width 1270 height 589
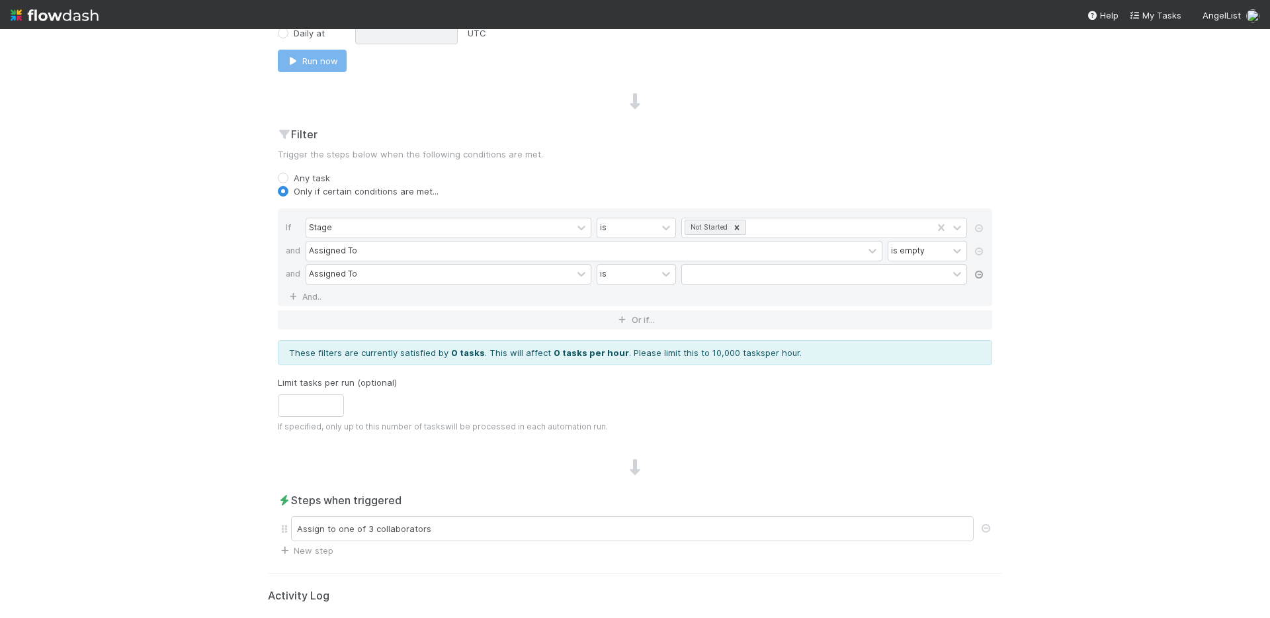
click at [974, 273] on icon at bounding box center [978, 275] width 13 height 8
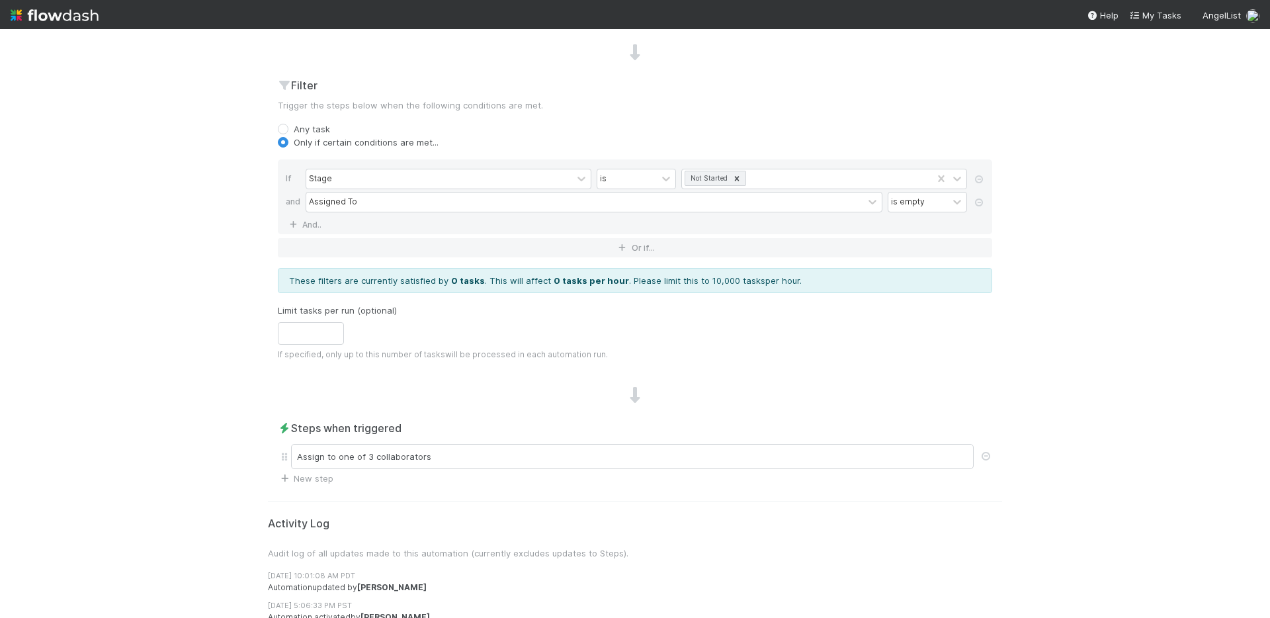
scroll to position [456, 0]
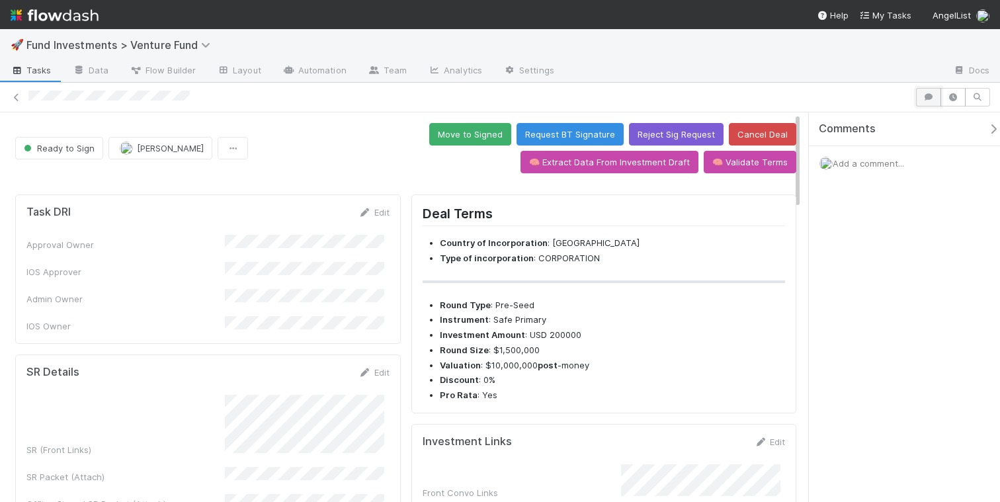
click at [933, 95] on icon "button" at bounding box center [928, 97] width 13 height 8
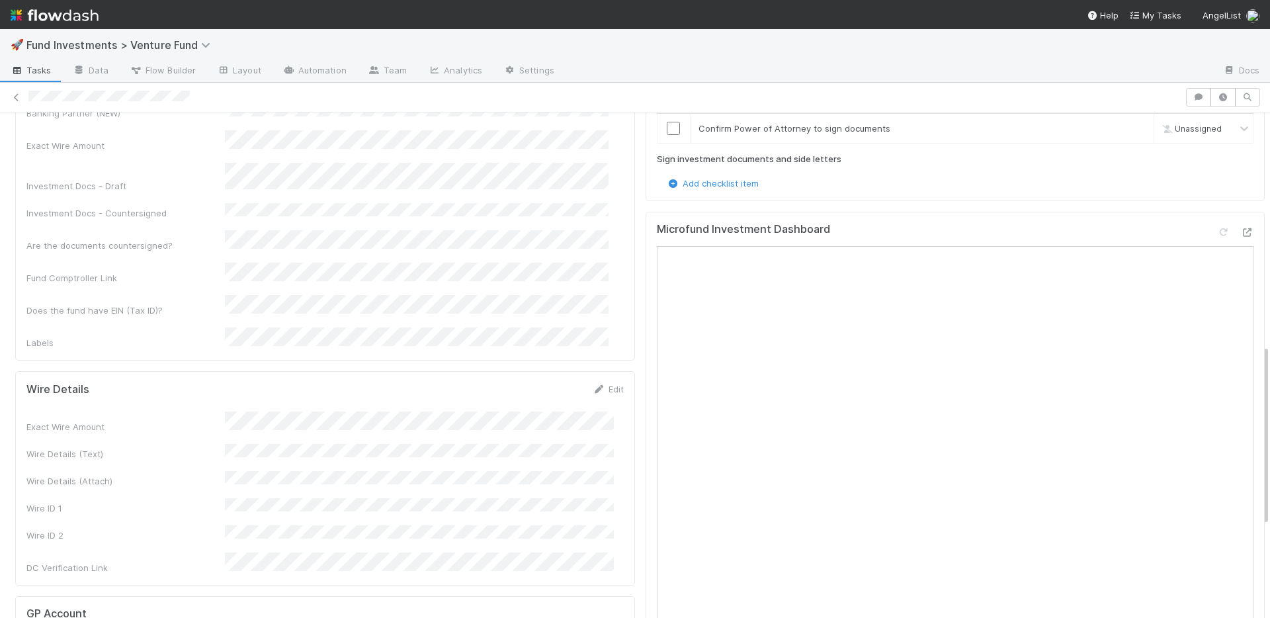
scroll to position [172, 0]
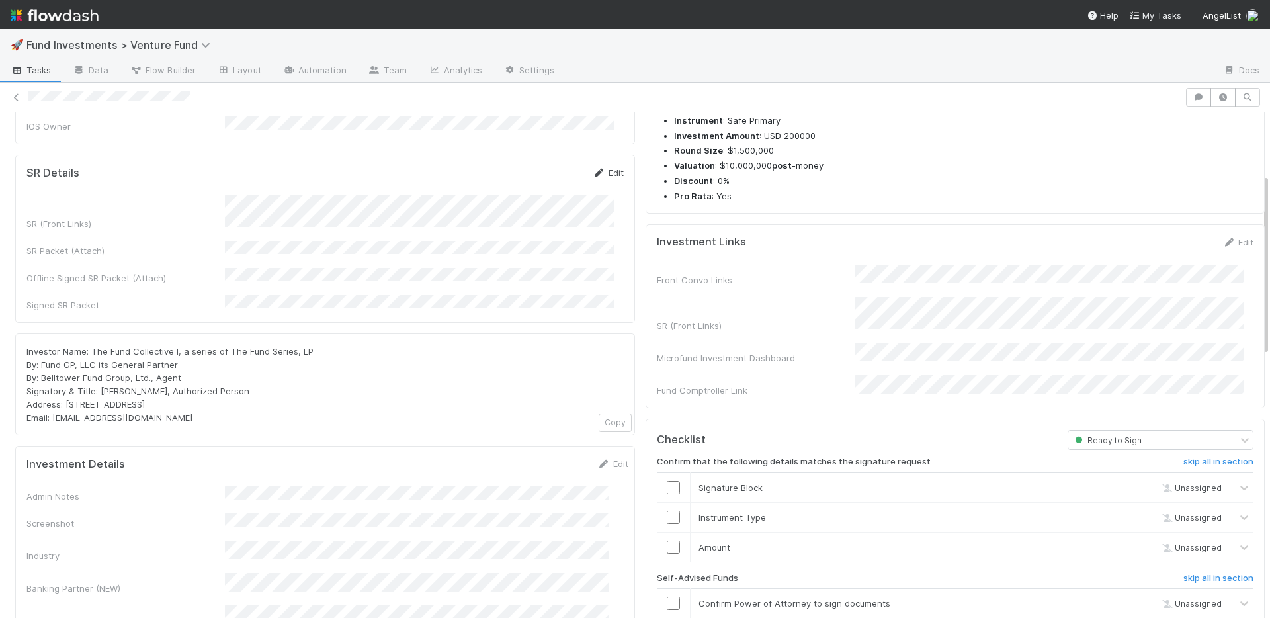
click at [599, 167] on link "Edit" at bounding box center [608, 172] width 31 height 11
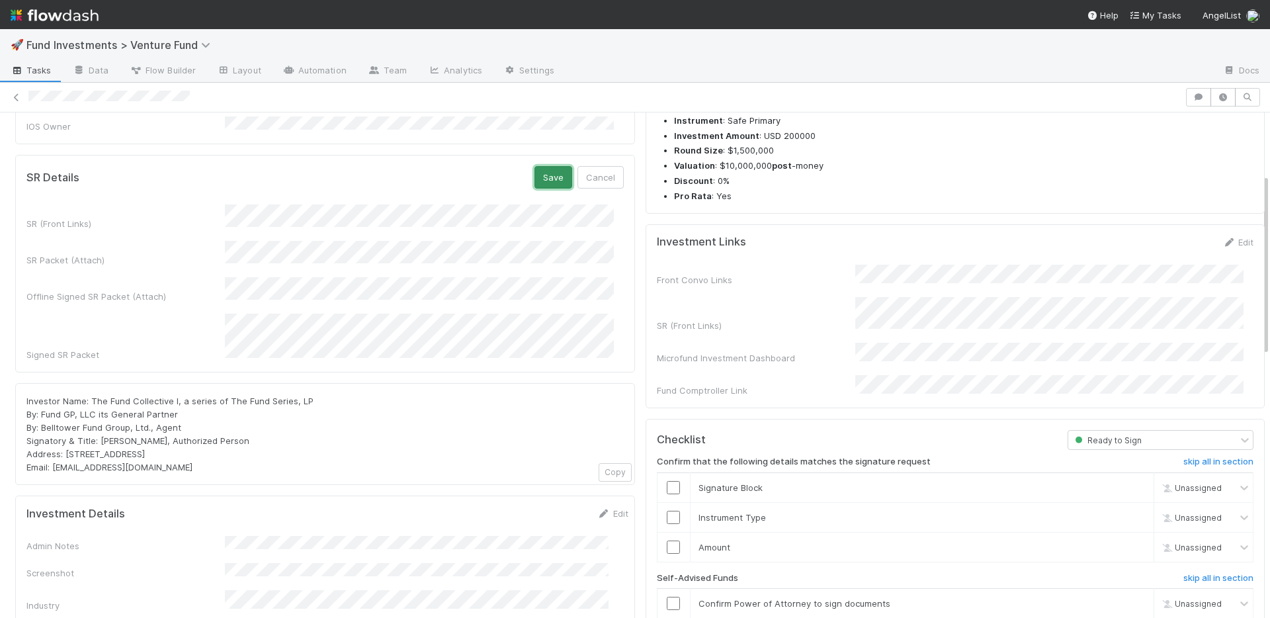
click at [534, 166] on button "Save" at bounding box center [553, 177] width 38 height 22
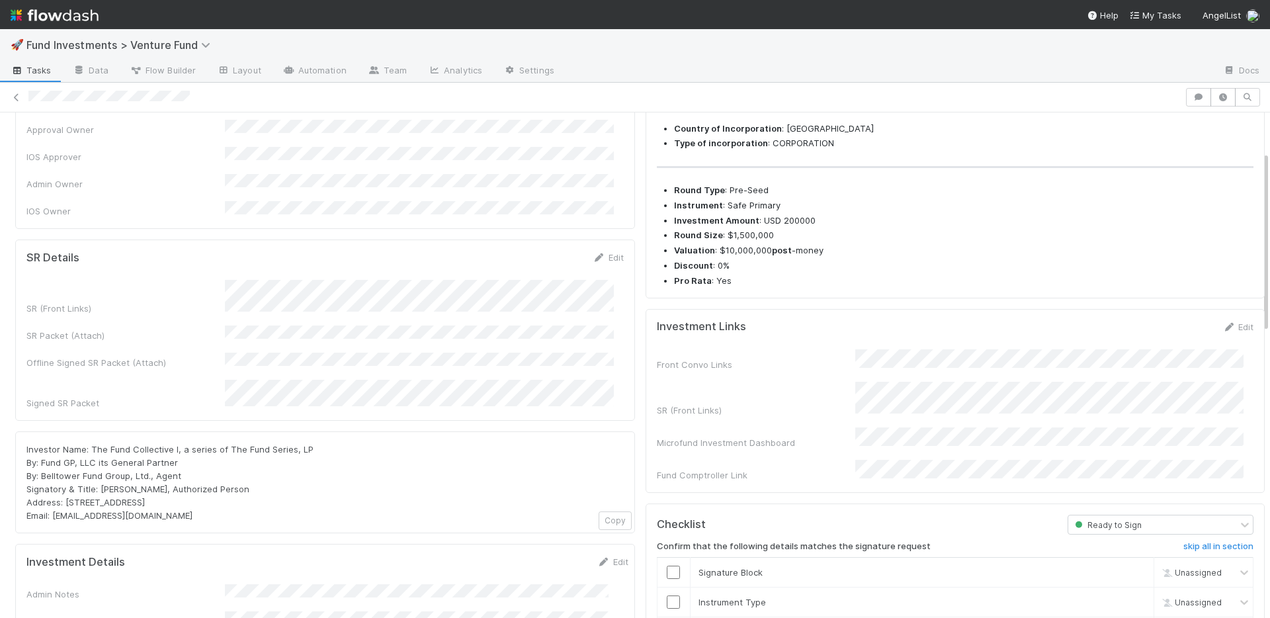
scroll to position [0, 0]
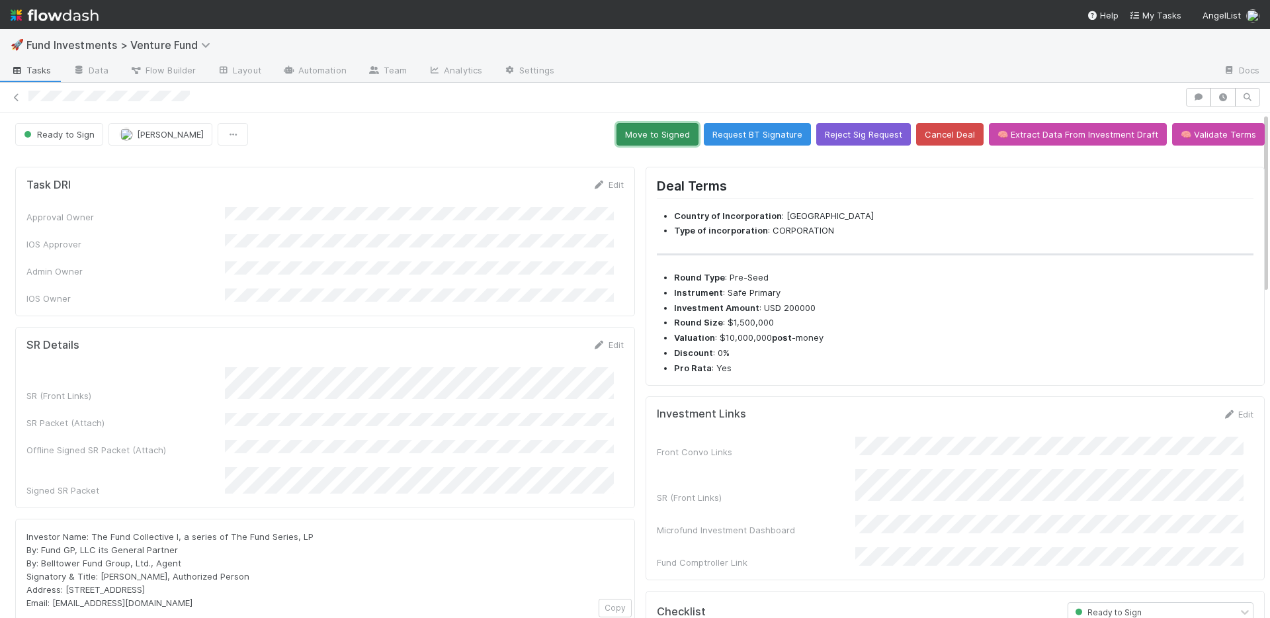
click at [626, 124] on button "Move to Signed" at bounding box center [657, 134] width 82 height 22
